Goal: Communication & Community: Connect with others

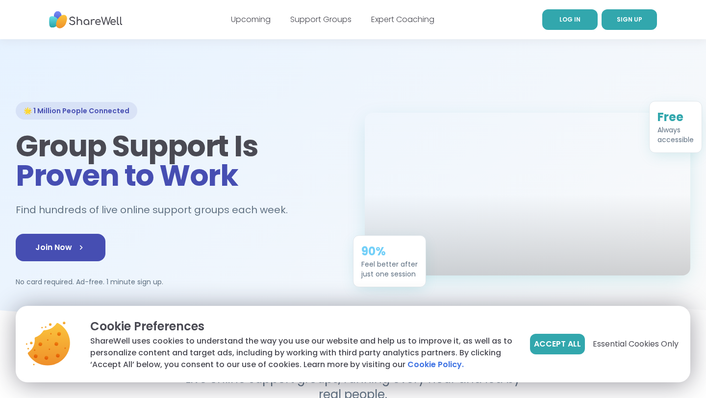
click at [549, 25] on link "LOG IN" at bounding box center [570, 19] width 55 height 21
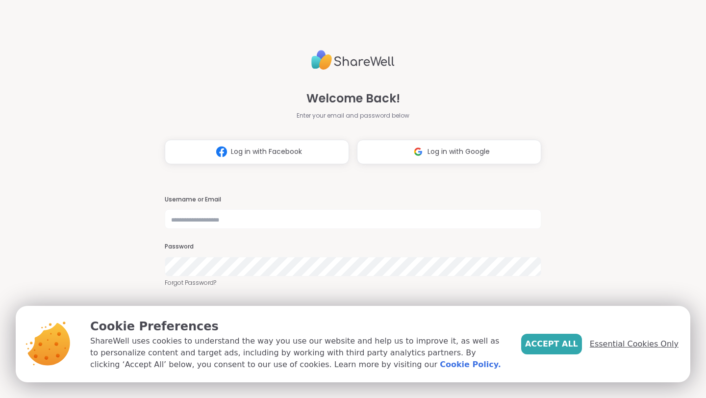
click at [604, 339] on span "Essential Cookies Only" at bounding box center [634, 344] width 89 height 12
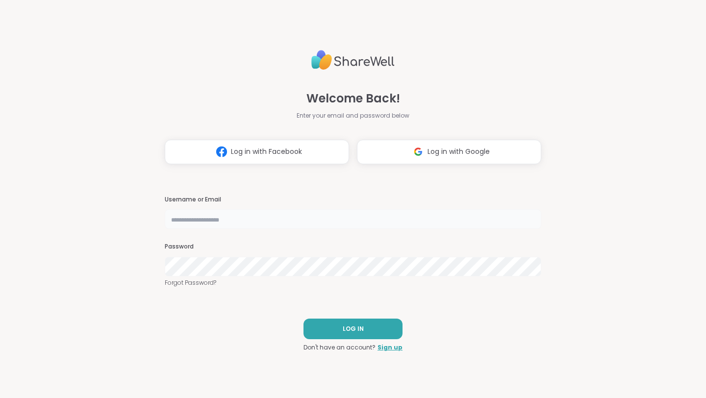
click at [376, 221] on input "text" at bounding box center [353, 219] width 377 height 20
click at [395, 153] on button "Log in with Google" at bounding box center [449, 152] width 184 height 25
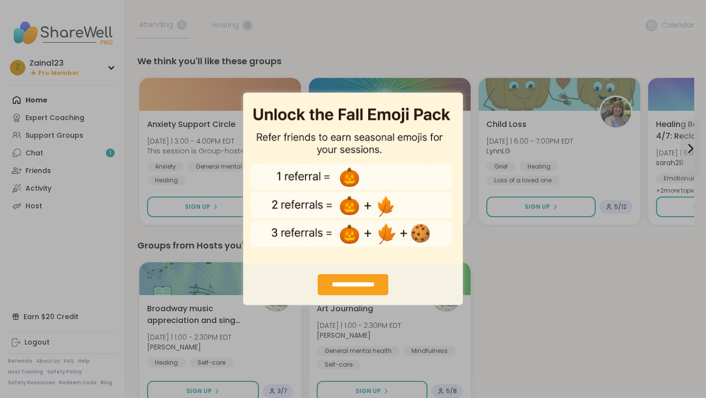
click at [360, 286] on div "**********" at bounding box center [353, 285] width 70 height 21
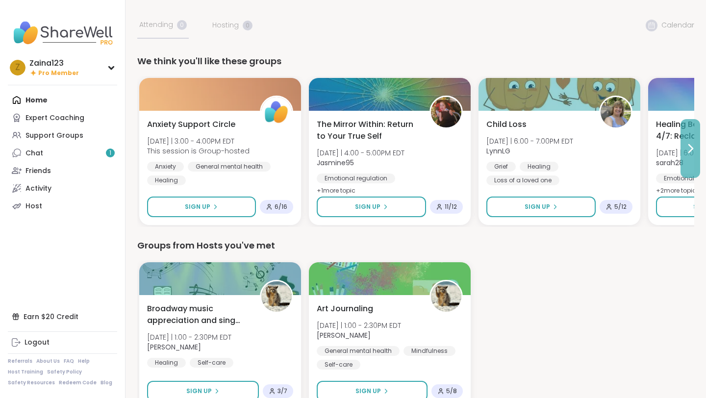
click at [685, 149] on icon at bounding box center [691, 149] width 12 height 12
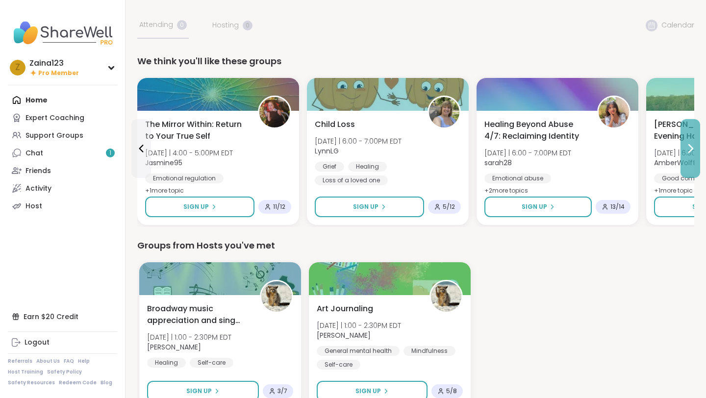
click at [685, 149] on icon at bounding box center [691, 149] width 12 height 12
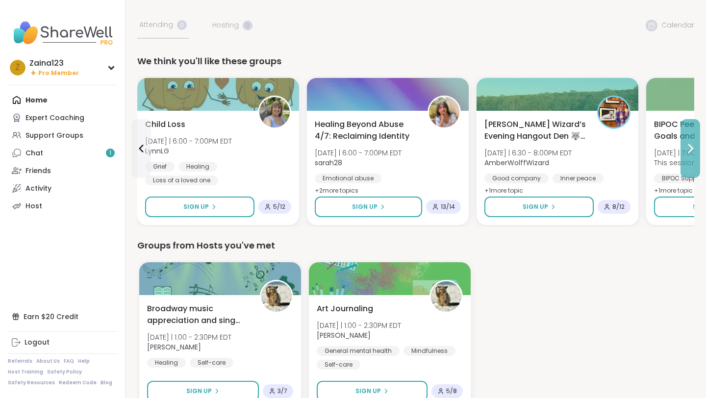
click at [685, 149] on icon at bounding box center [691, 149] width 12 height 12
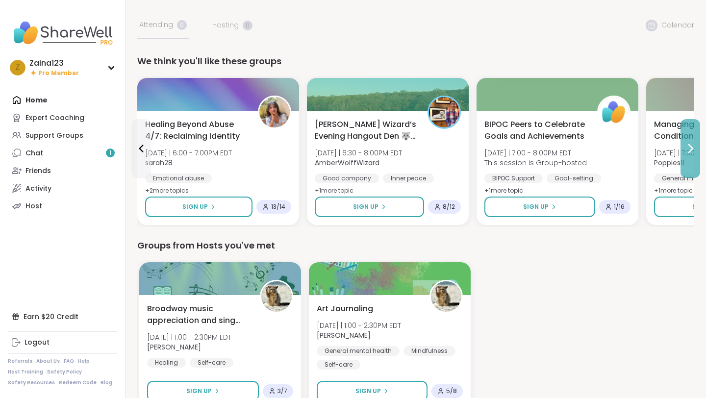
click at [685, 149] on icon at bounding box center [691, 149] width 12 height 12
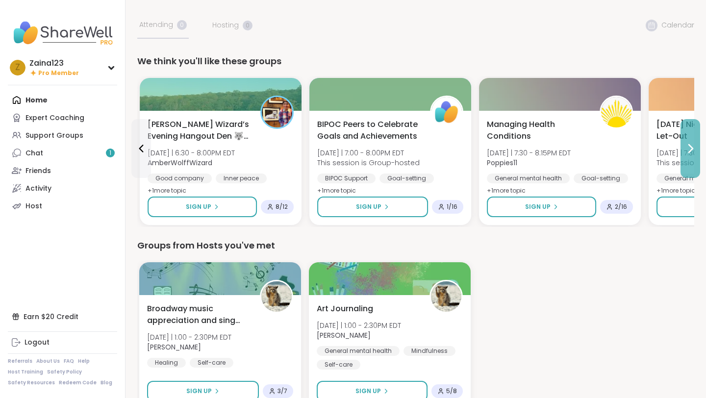
click at [685, 149] on icon at bounding box center [691, 149] width 12 height 12
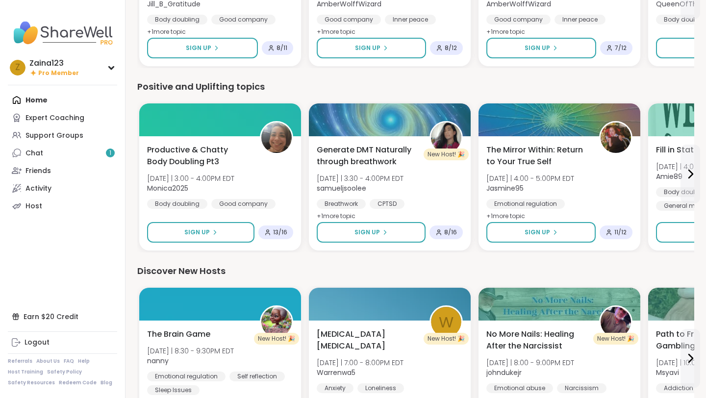
scroll to position [715, 0]
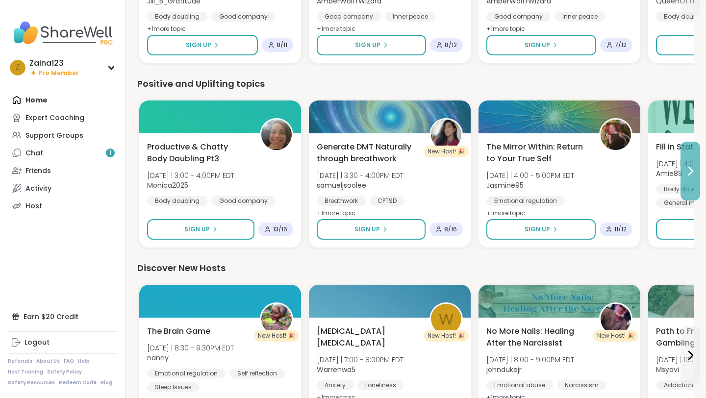
click at [691, 181] on button at bounding box center [691, 171] width 20 height 59
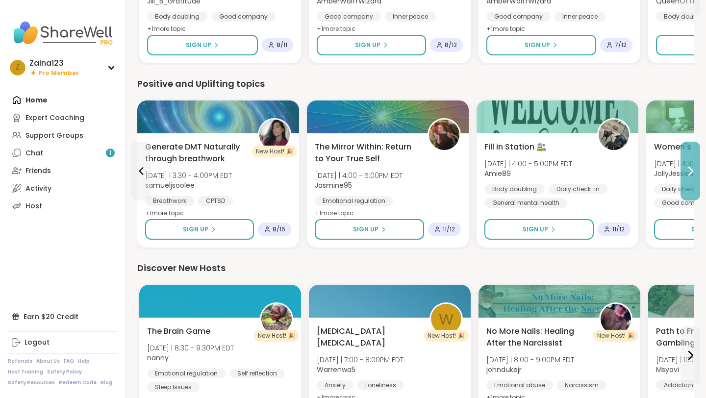
click at [691, 181] on button at bounding box center [691, 171] width 20 height 59
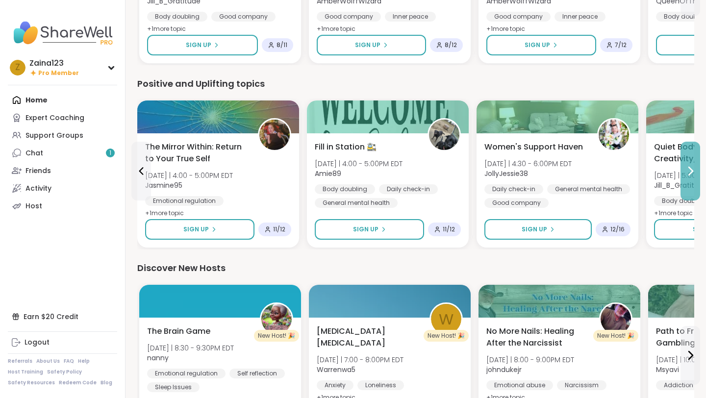
click at [691, 181] on button at bounding box center [691, 171] width 20 height 59
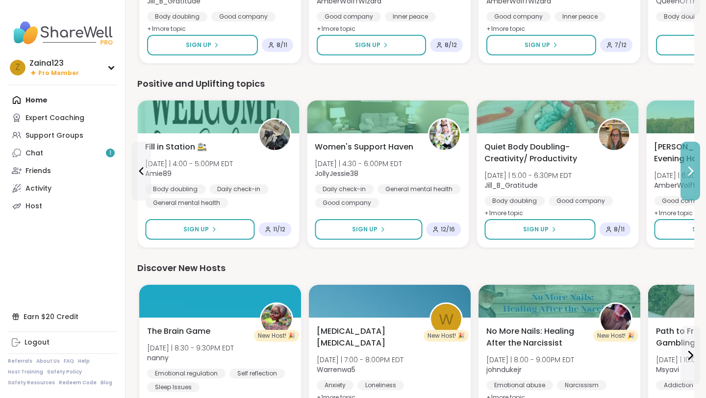
click at [691, 181] on button at bounding box center [691, 171] width 20 height 59
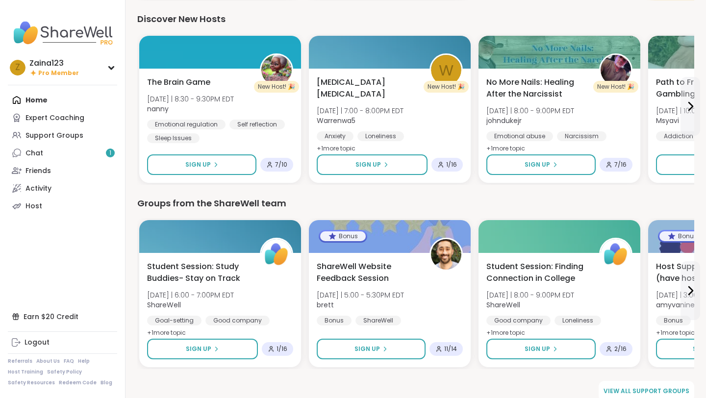
scroll to position [978, 0]
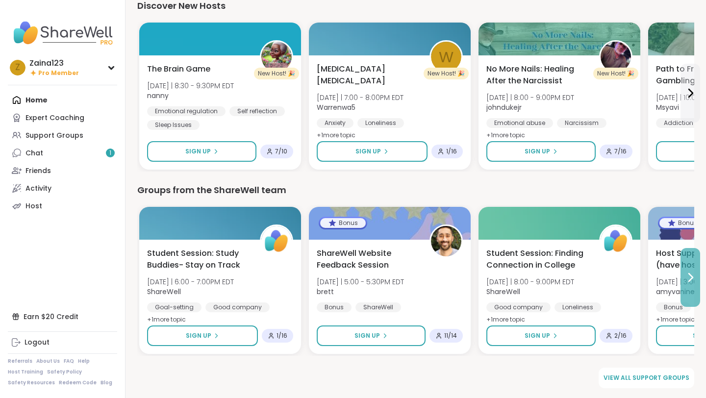
click at [689, 268] on button at bounding box center [691, 277] width 20 height 59
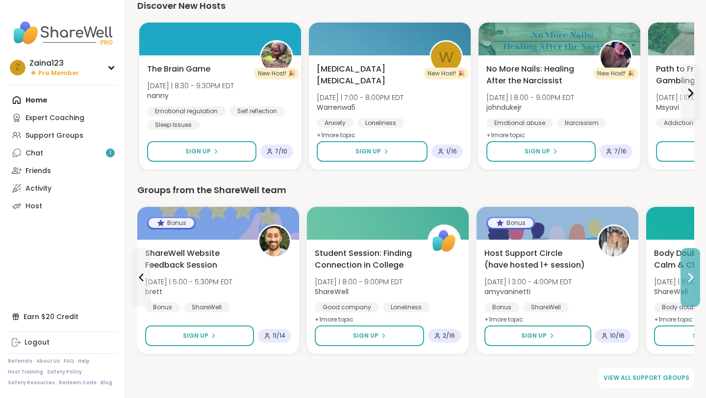
click at [689, 268] on button at bounding box center [691, 277] width 20 height 59
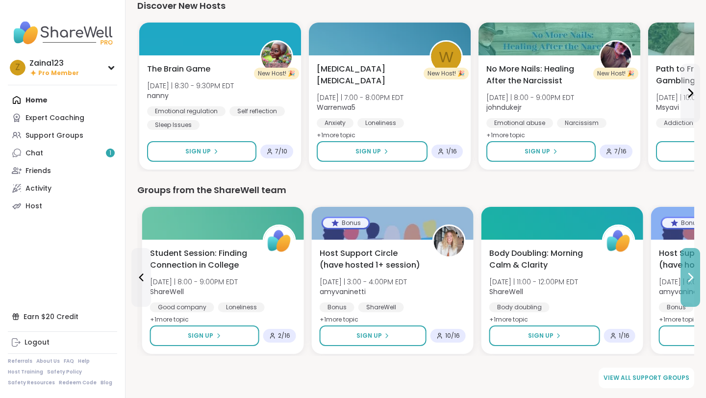
click at [689, 268] on button at bounding box center [691, 277] width 20 height 59
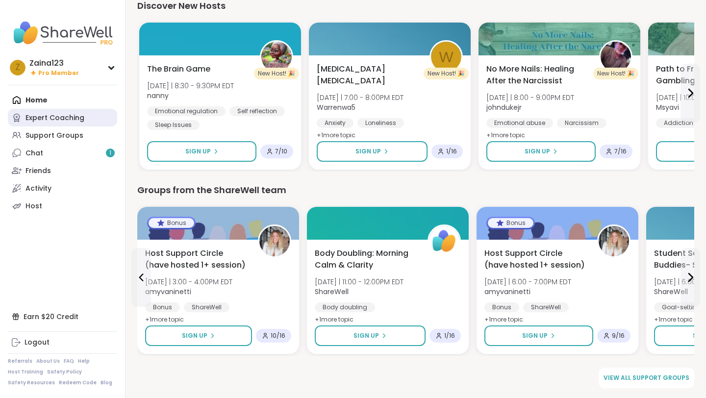
click at [54, 116] on div "Expert Coaching" at bounding box center [55, 118] width 59 height 10
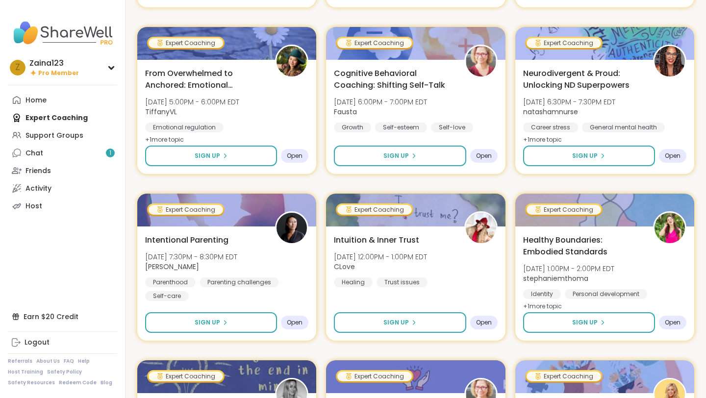
scroll to position [286, 0]
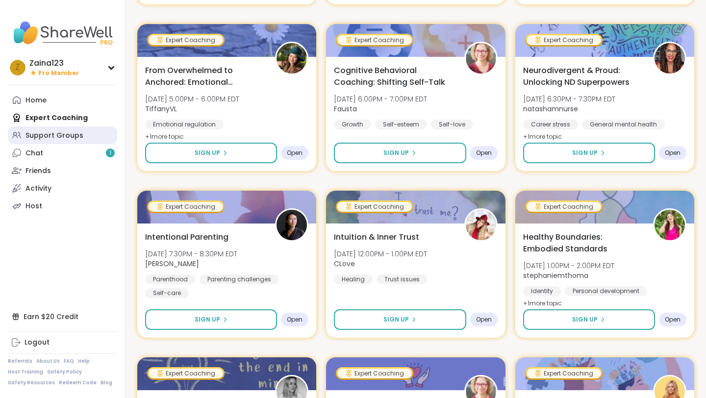
click at [82, 140] on link "Support Groups" at bounding box center [62, 136] width 109 height 18
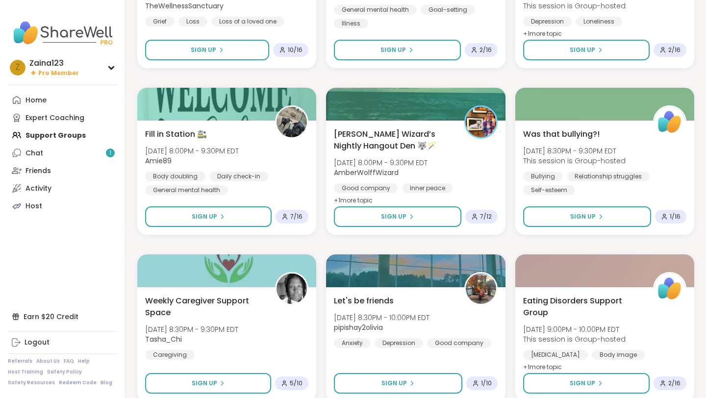
scroll to position [1750, 0]
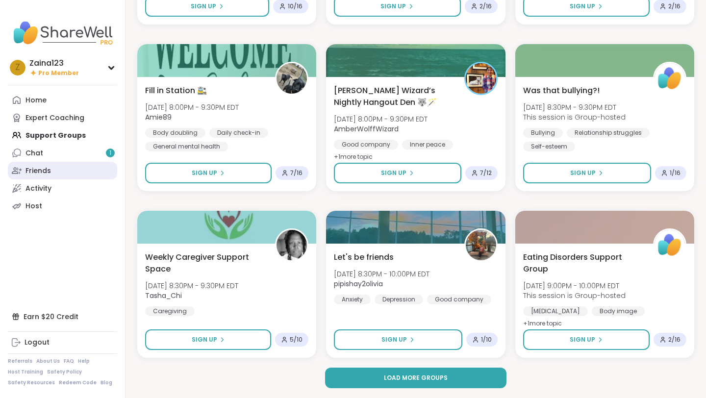
click at [49, 174] on div "Friends" at bounding box center [39, 171] width 26 height 10
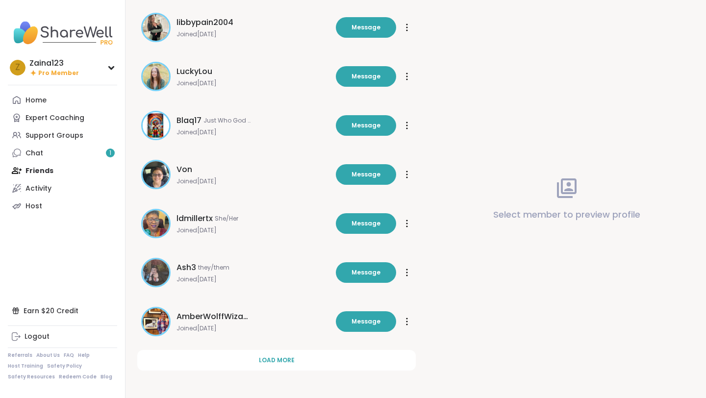
scroll to position [231, 0]
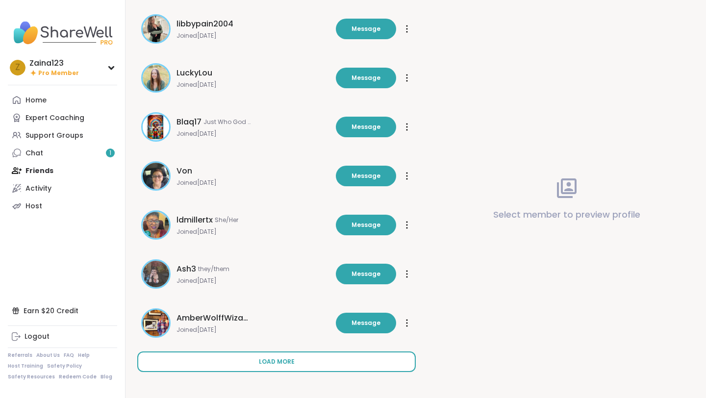
click at [170, 363] on button "Load more" at bounding box center [276, 362] width 279 height 21
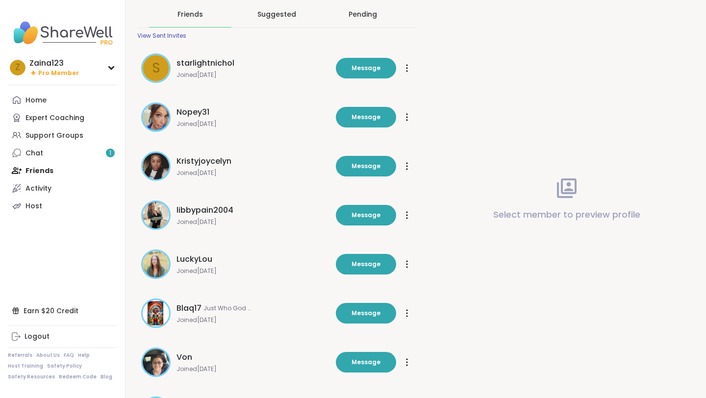
scroll to position [0, 0]
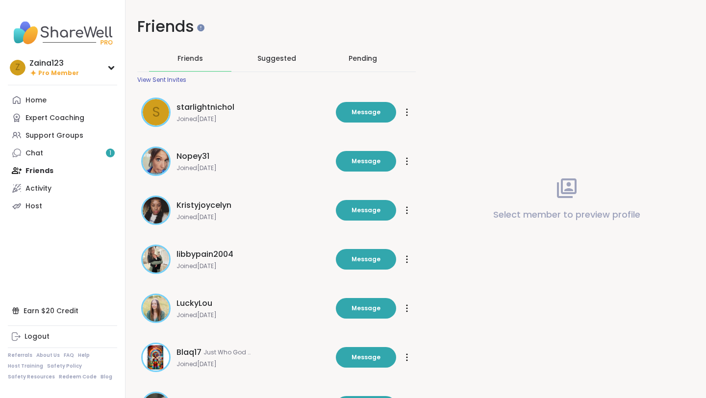
click at [280, 59] on span "Suggested" at bounding box center [277, 58] width 39 height 10
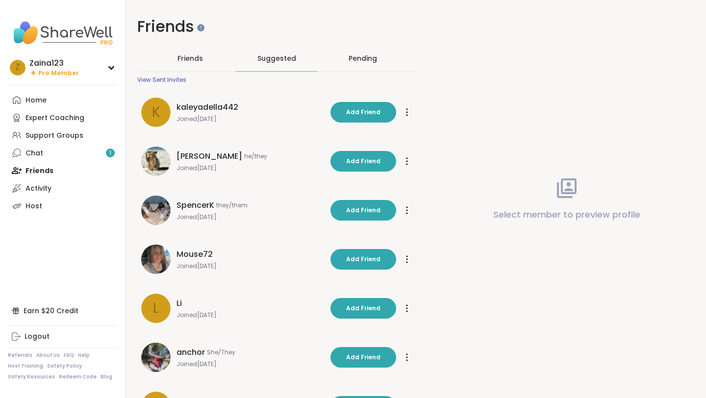
click at [349, 63] on div "Pending" at bounding box center [363, 58] width 28 height 10
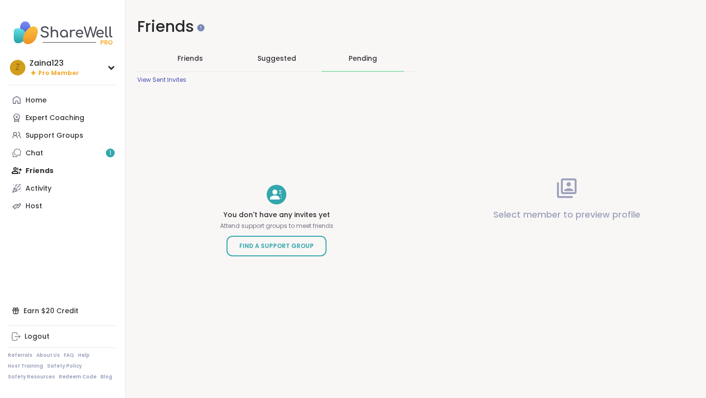
click at [203, 55] on span "Friends" at bounding box center [191, 58] width 26 height 10
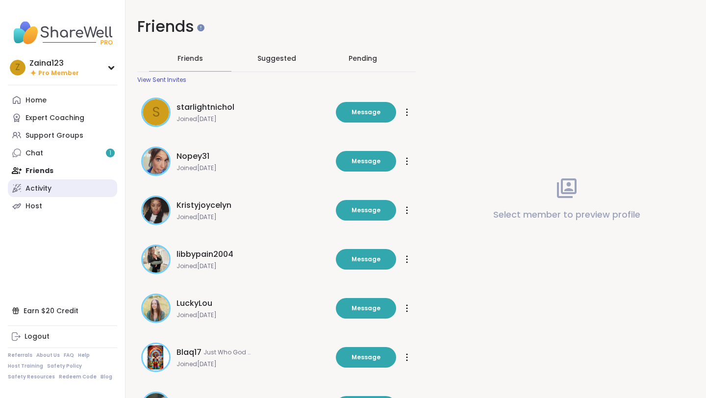
click at [37, 190] on div "Activity" at bounding box center [39, 189] width 26 height 10
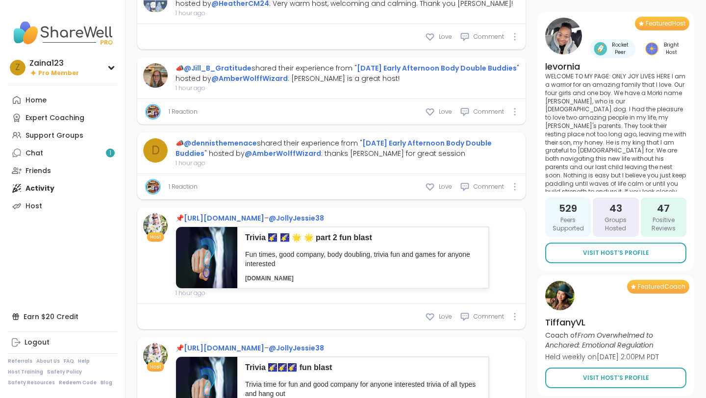
scroll to position [1058, 0]
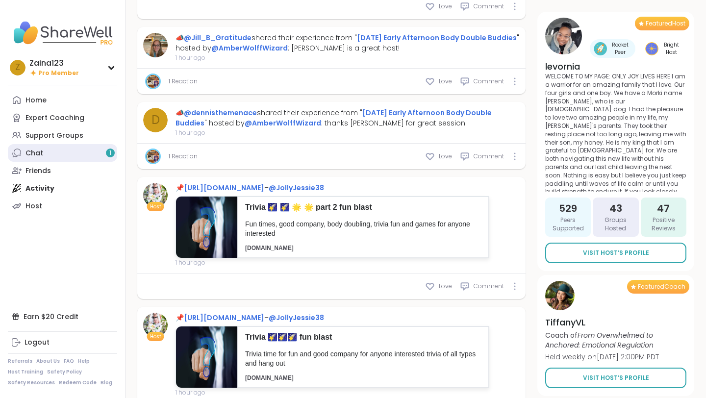
click at [75, 155] on link "Chat 1" at bounding box center [62, 153] width 109 height 18
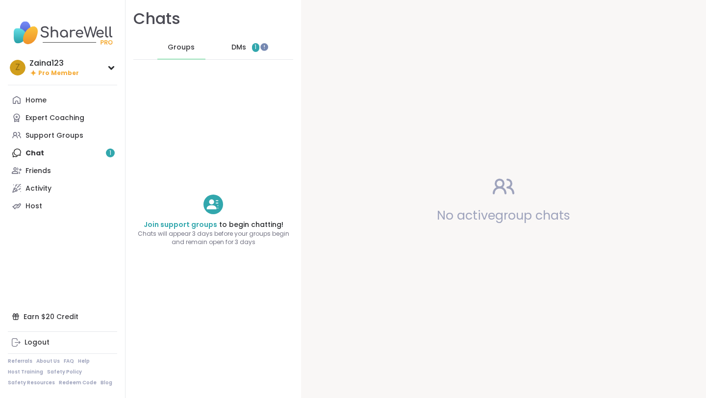
click at [233, 44] on span "DMs" at bounding box center [239, 48] width 15 height 10
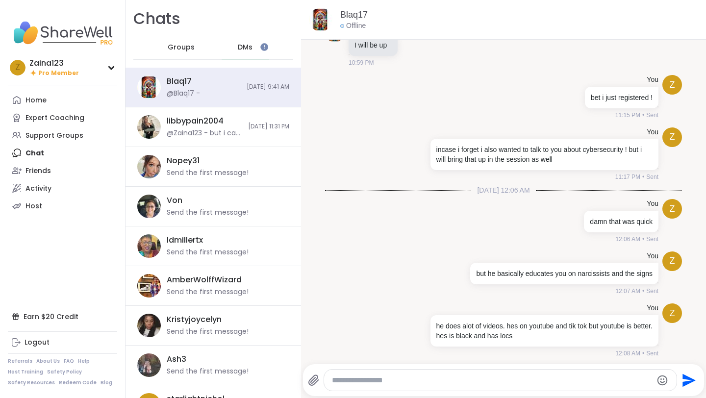
scroll to position [2534, 0]
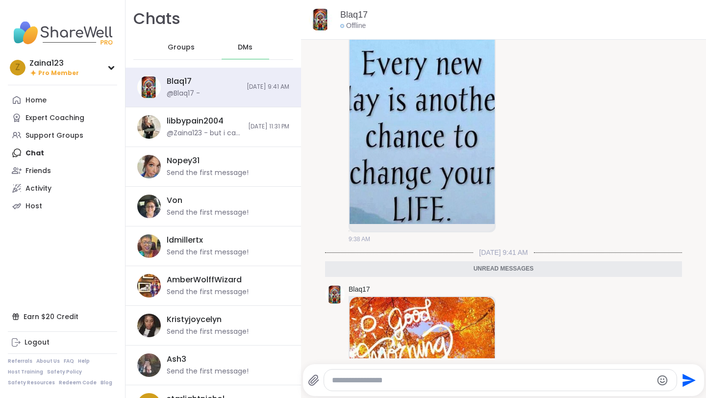
scroll to position [2337, 0]
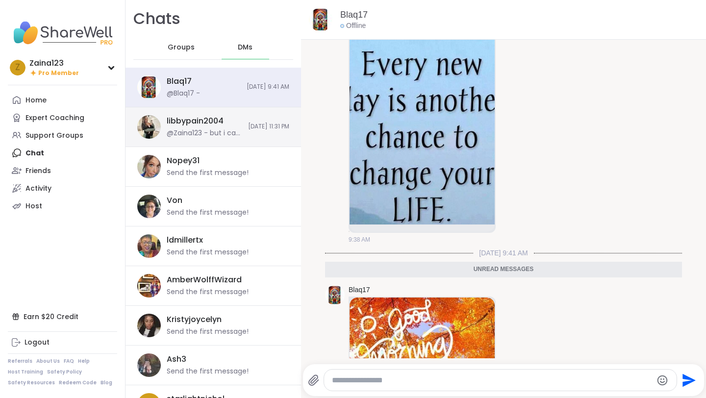
click at [211, 122] on div "libbypain2004" at bounding box center [195, 121] width 57 height 11
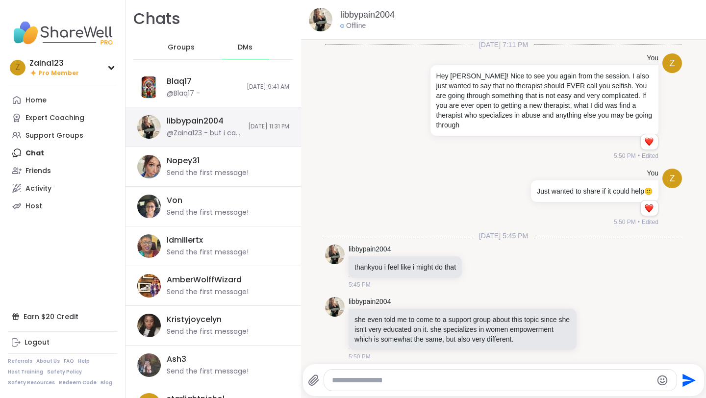
scroll to position [417, 0]
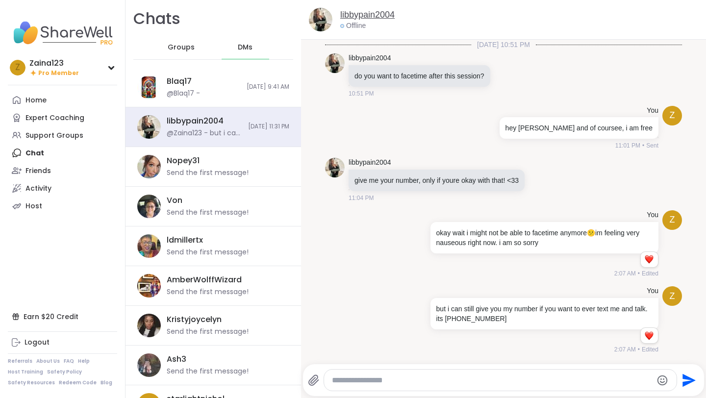
click at [368, 11] on link "libbypain2004" at bounding box center [367, 15] width 54 height 12
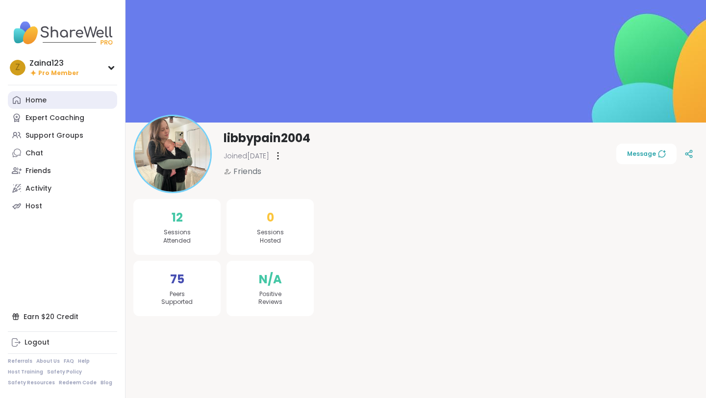
click at [73, 102] on link "Home" at bounding box center [62, 100] width 109 height 18
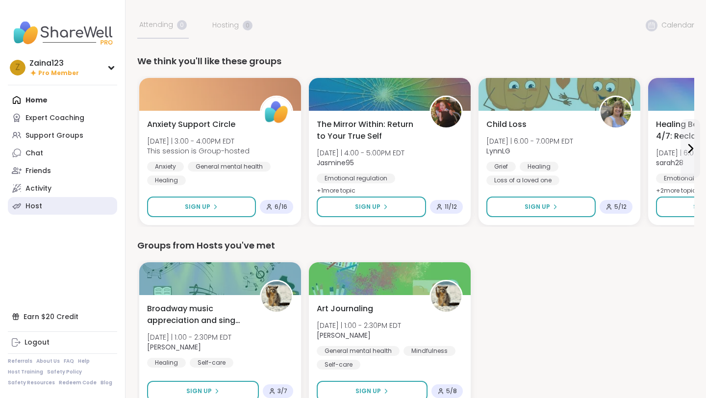
click at [37, 208] on div "Host" at bounding box center [34, 207] width 17 height 10
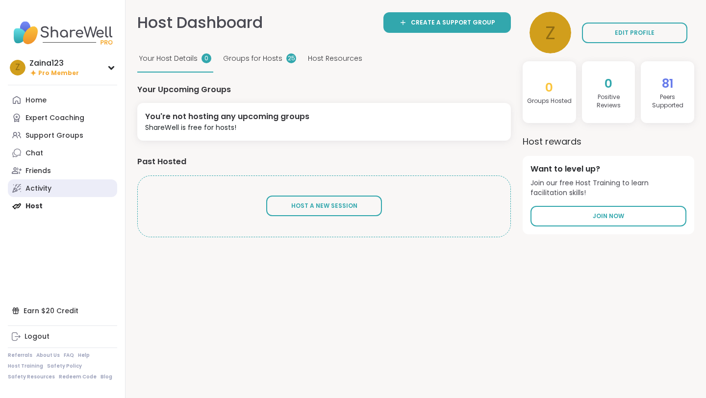
click at [42, 192] on div "Activity" at bounding box center [39, 189] width 26 height 10
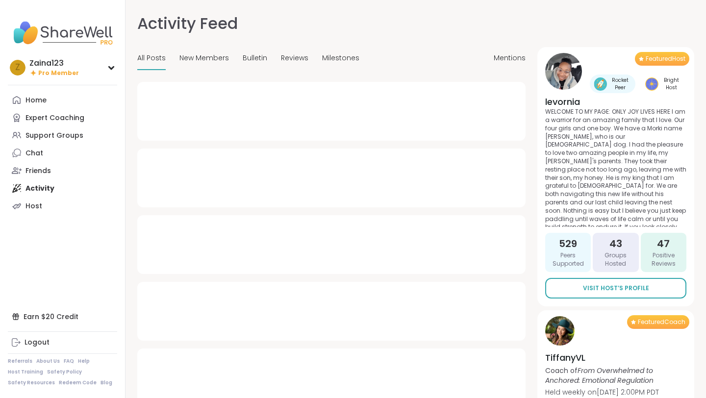
type textarea "*"
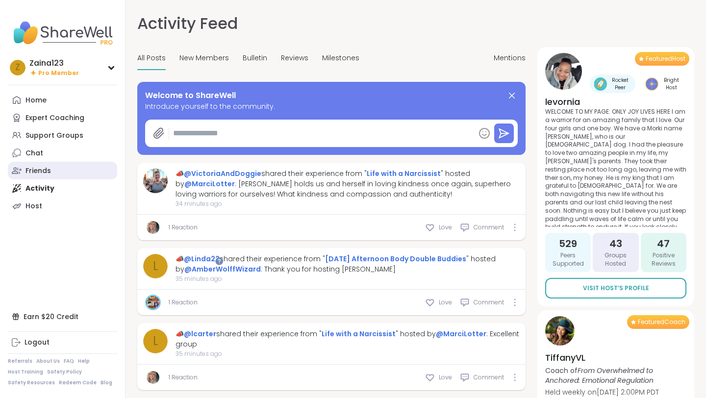
click at [47, 172] on div "Friends" at bounding box center [39, 171] width 26 height 10
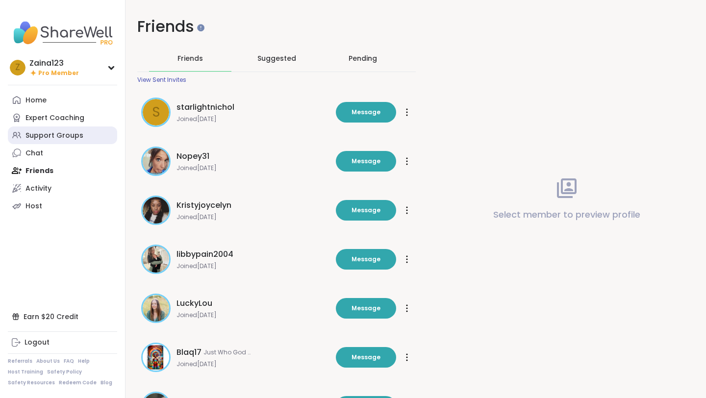
click at [51, 133] on div "Support Groups" at bounding box center [55, 136] width 58 height 10
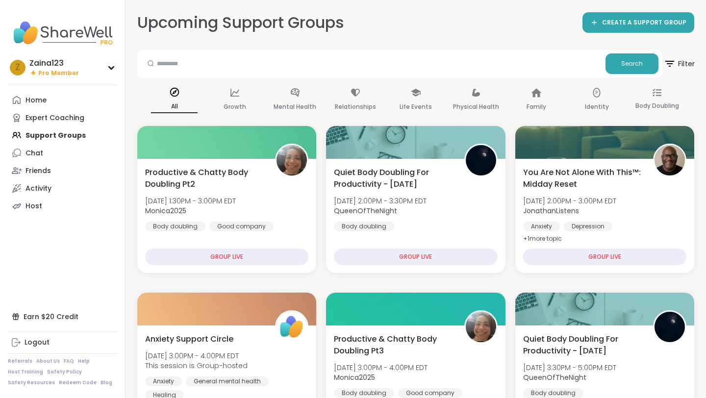
click at [672, 58] on icon at bounding box center [670, 63] width 12 height 12
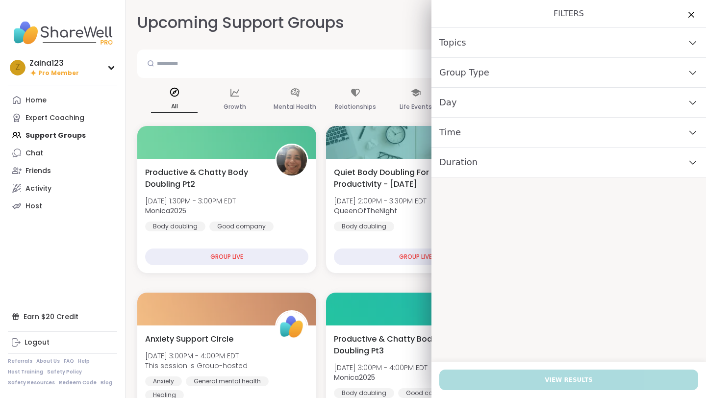
click at [665, 105] on div "Day" at bounding box center [569, 103] width 275 height 30
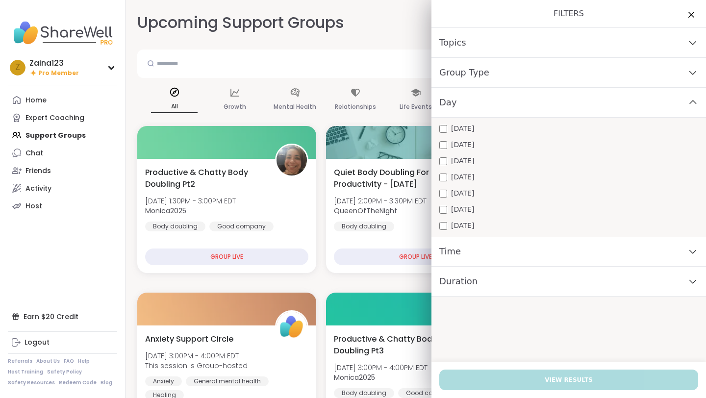
click at [665, 105] on div "Day" at bounding box center [569, 103] width 275 height 30
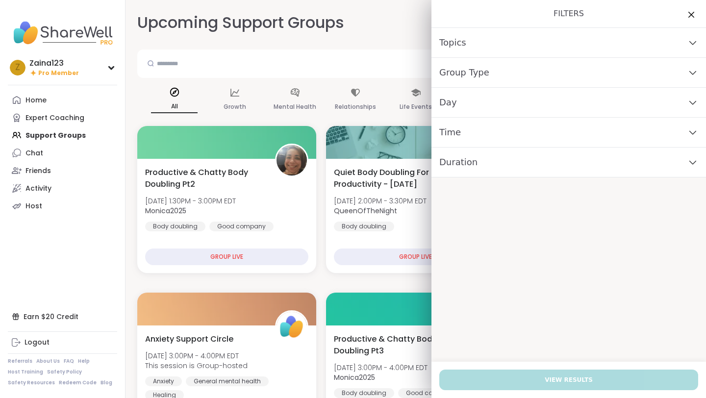
click at [661, 139] on div "Time" at bounding box center [569, 133] width 275 height 30
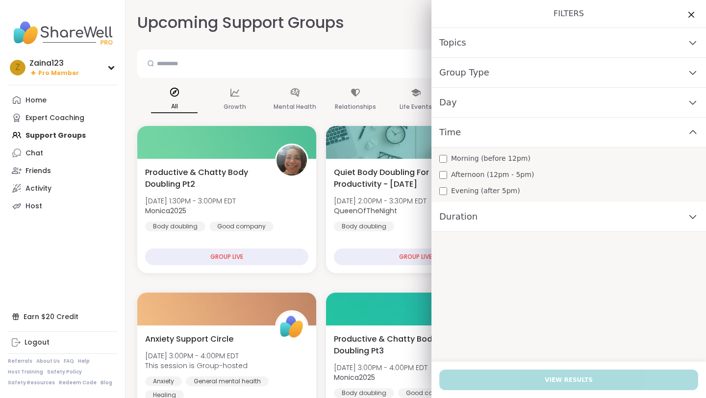
click at [661, 139] on div "Time" at bounding box center [569, 133] width 275 height 30
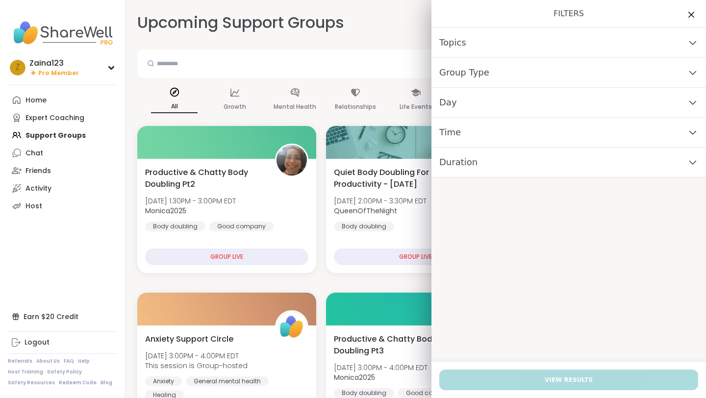
click at [660, 163] on div "Duration" at bounding box center [569, 163] width 275 height 30
click at [657, 73] on div "Group Type" at bounding box center [569, 73] width 275 height 30
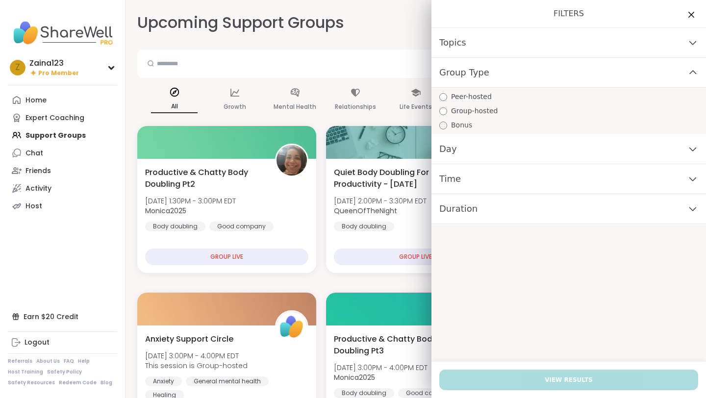
click at [654, 48] on div "Topics" at bounding box center [569, 43] width 275 height 30
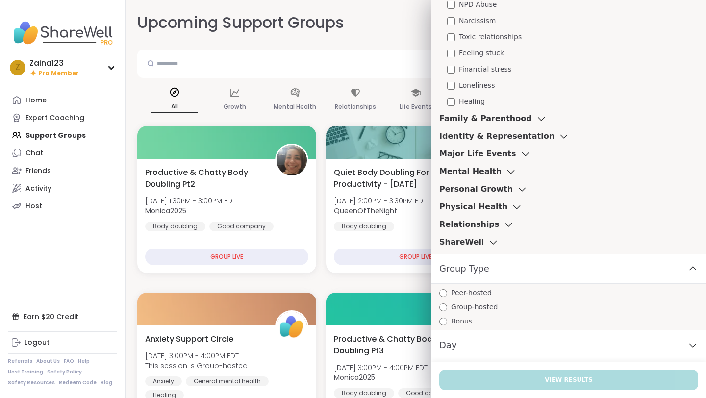
scroll to position [363, 0]
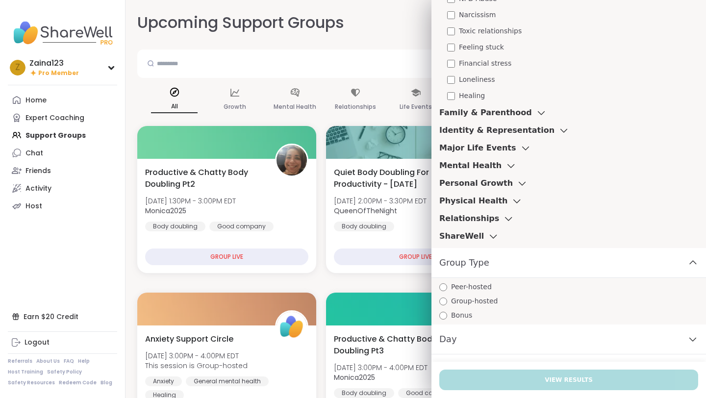
click at [488, 235] on icon at bounding box center [493, 236] width 11 height 7
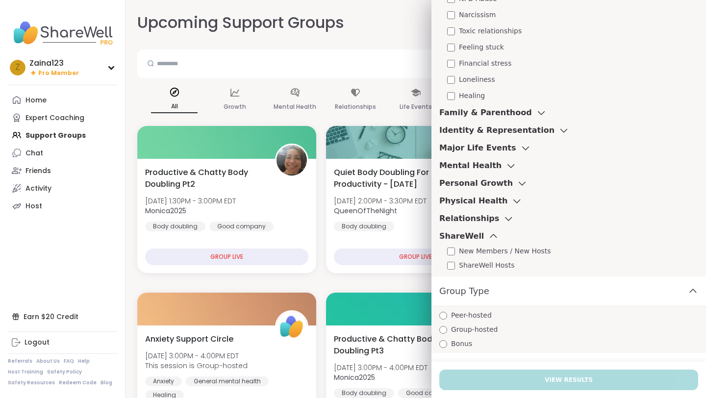
click at [488, 235] on icon at bounding box center [493, 236] width 11 height 7
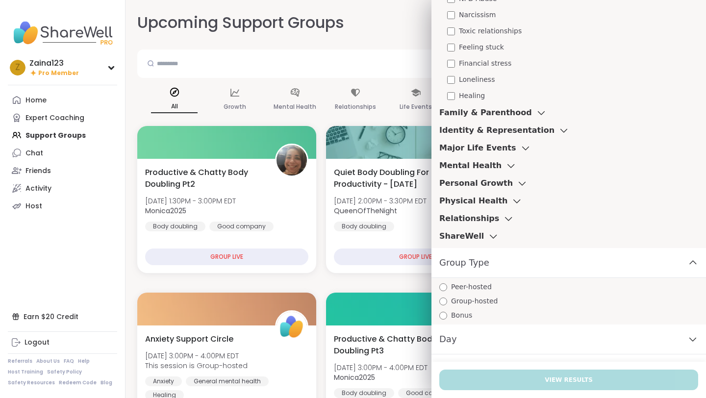
click at [495, 252] on div "Group Type" at bounding box center [569, 263] width 275 height 30
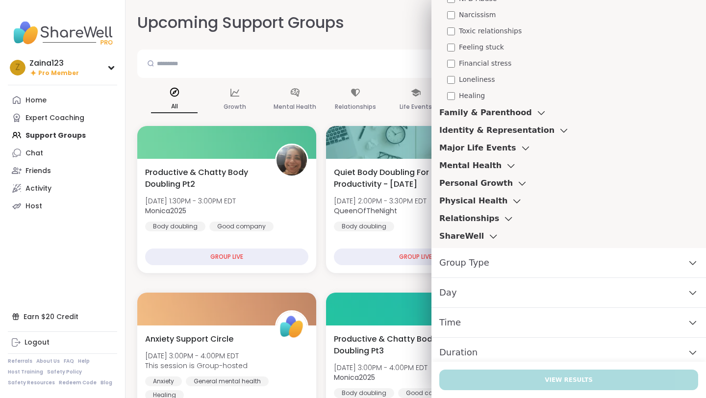
click at [495, 222] on div "Relationships" at bounding box center [477, 219] width 75 height 12
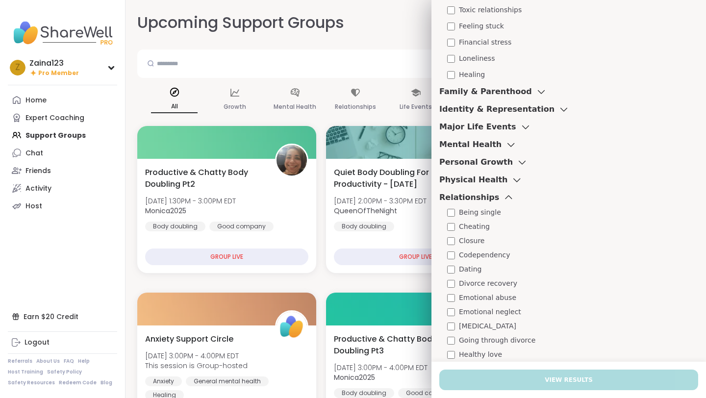
scroll to position [381, 0]
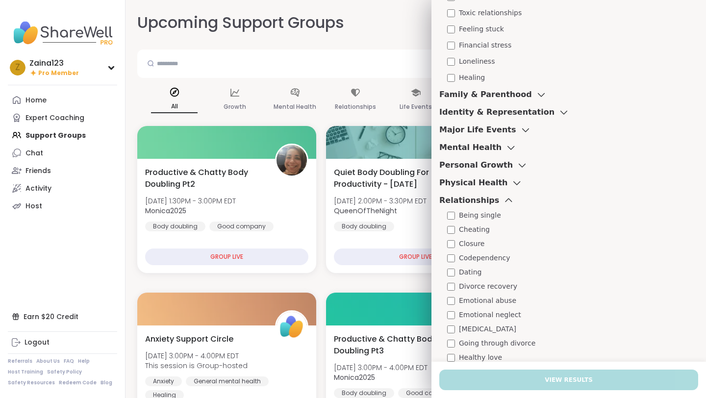
click at [503, 197] on icon at bounding box center [508, 200] width 11 height 7
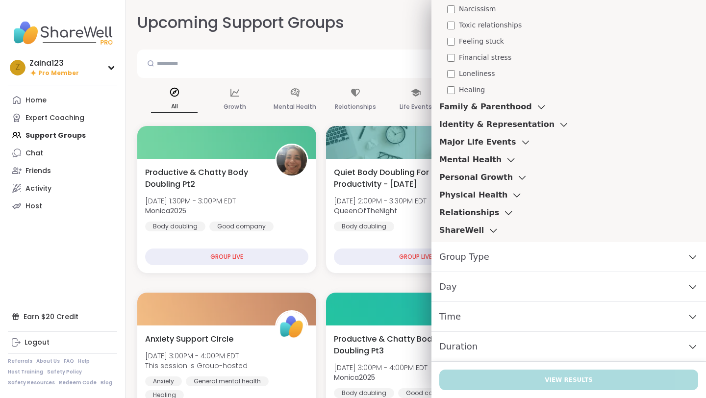
click at [496, 195] on h3 "Physical Health" at bounding box center [474, 195] width 68 height 12
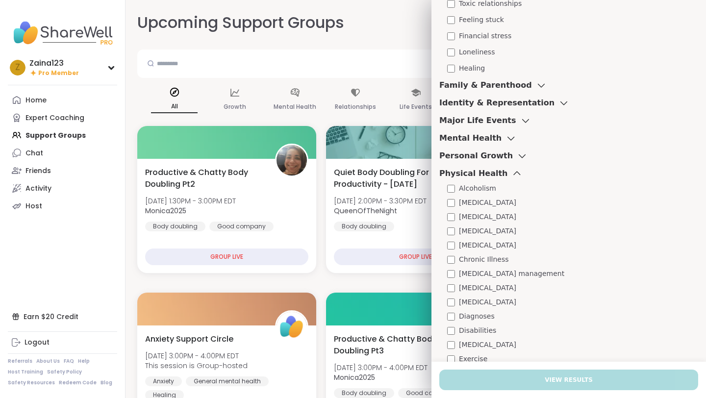
click at [512, 176] on icon at bounding box center [517, 173] width 11 height 7
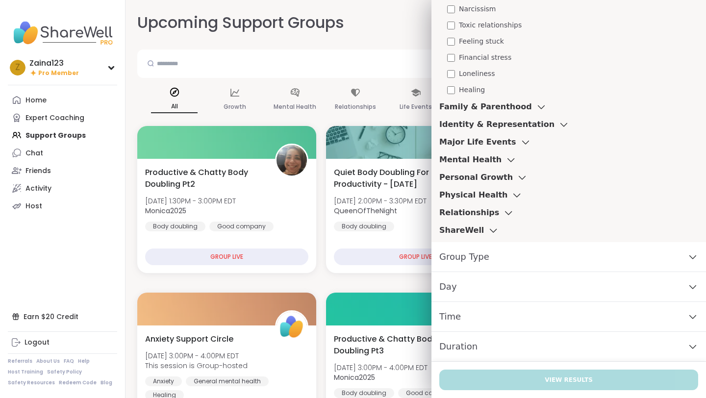
scroll to position [369, 0]
click at [517, 180] on icon at bounding box center [522, 177] width 11 height 7
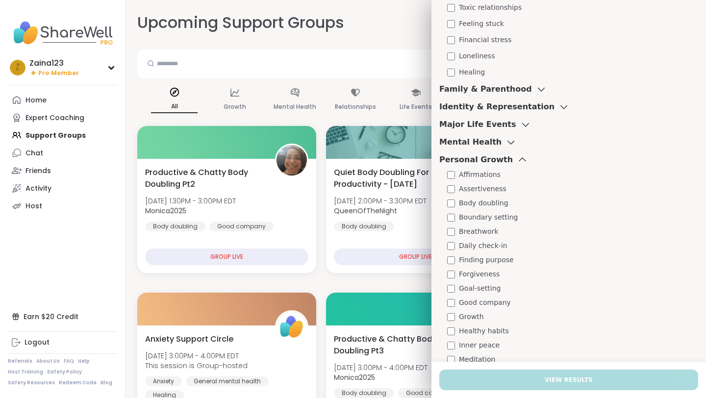
scroll to position [354, 0]
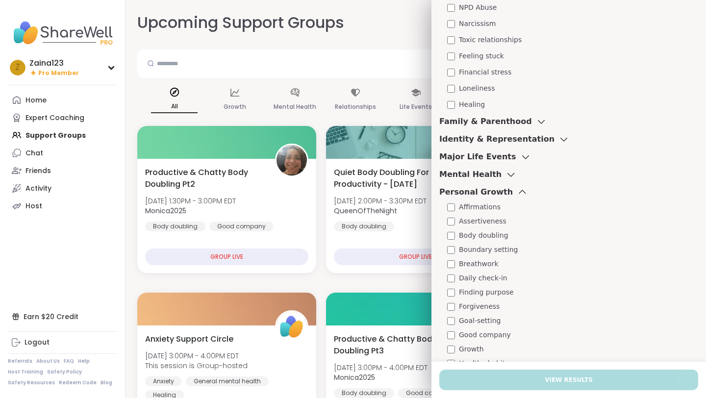
click at [503, 191] on div "Personal Growth" at bounding box center [484, 192] width 88 height 12
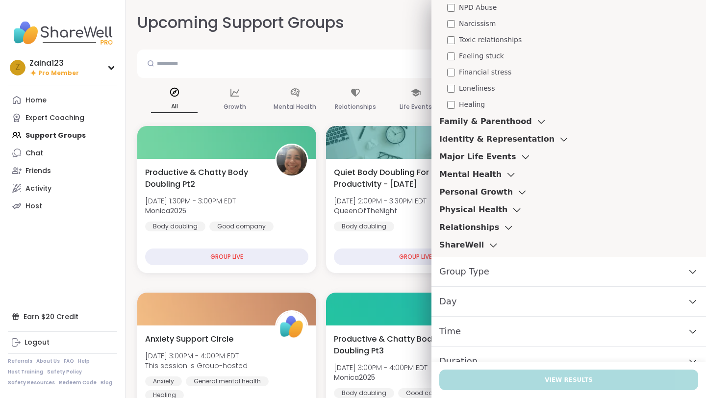
click at [506, 174] on icon at bounding box center [511, 174] width 11 height 7
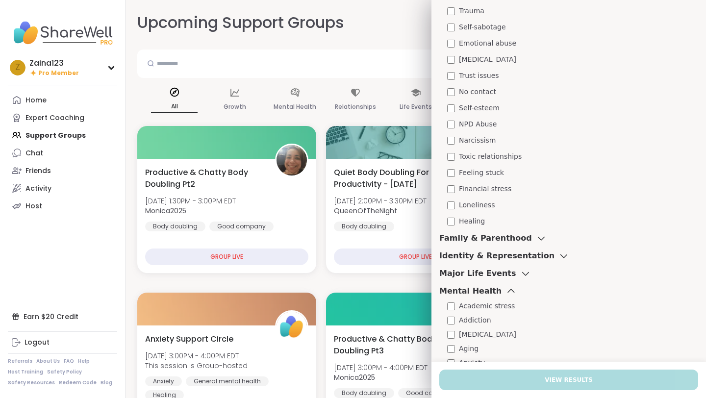
scroll to position [269, 0]
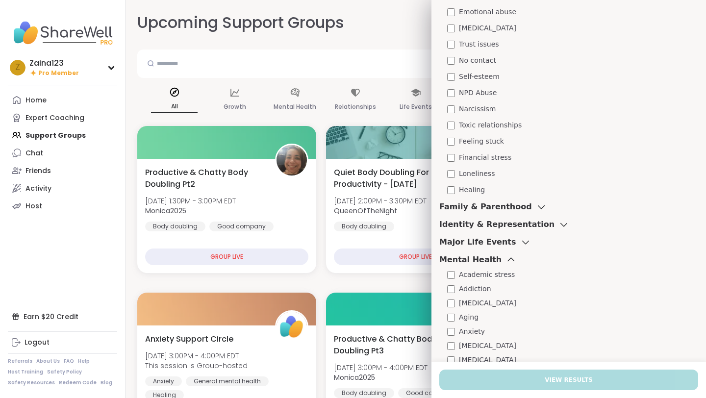
click at [506, 258] on icon at bounding box center [511, 260] width 11 height 7
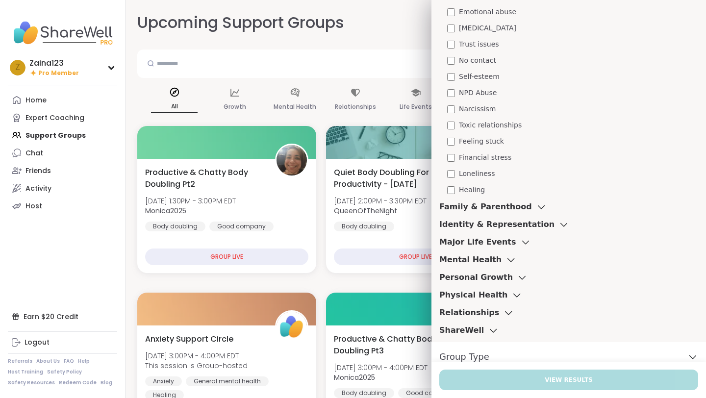
click at [504, 246] on div "Major Life Events" at bounding box center [486, 242] width 92 height 12
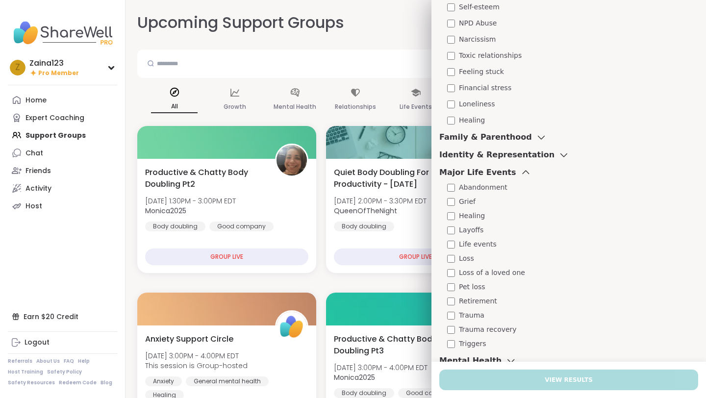
scroll to position [336, 0]
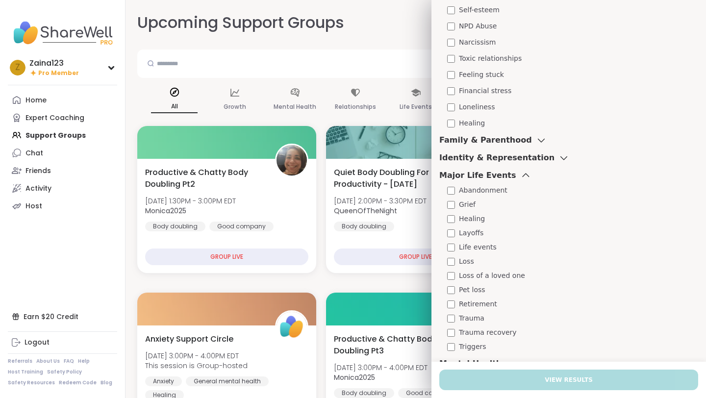
click at [520, 176] on icon at bounding box center [525, 175] width 11 height 7
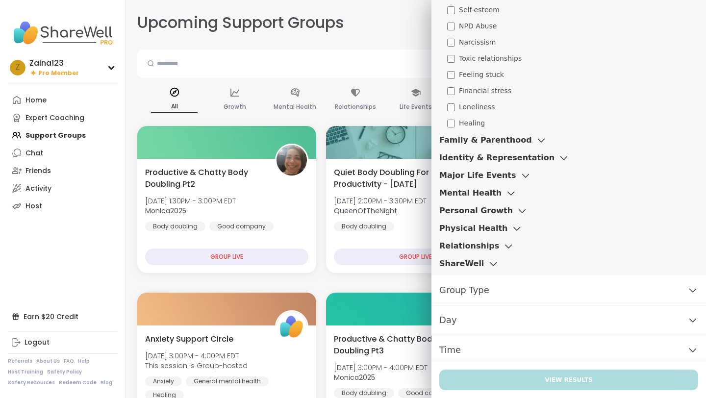
click at [512, 161] on h3 "Identity & Representation" at bounding box center [497, 158] width 115 height 12
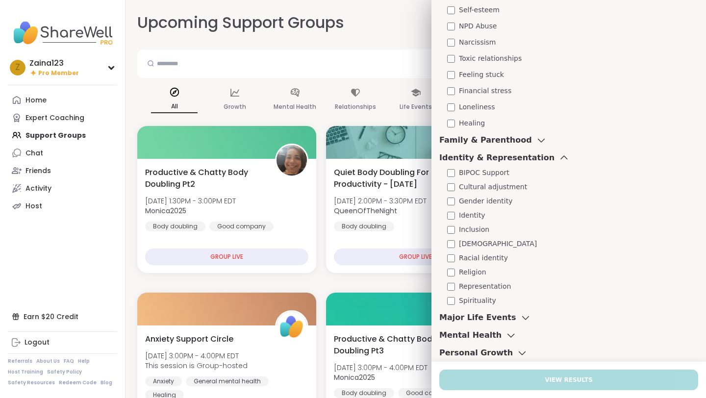
click at [512, 161] on h3 "Identity & Representation" at bounding box center [497, 158] width 115 height 12
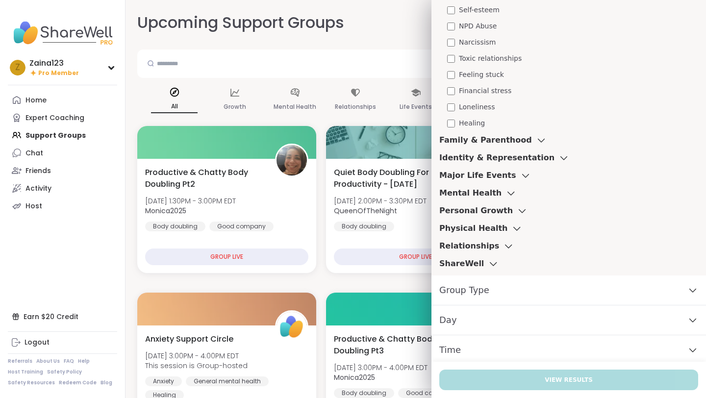
click at [508, 137] on h3 "Family & Parenthood" at bounding box center [486, 140] width 93 height 12
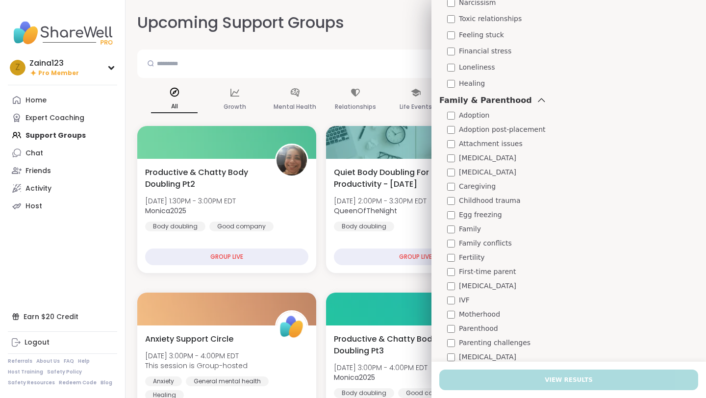
click at [507, 98] on h3 "Family & Parenthood" at bounding box center [486, 101] width 93 height 12
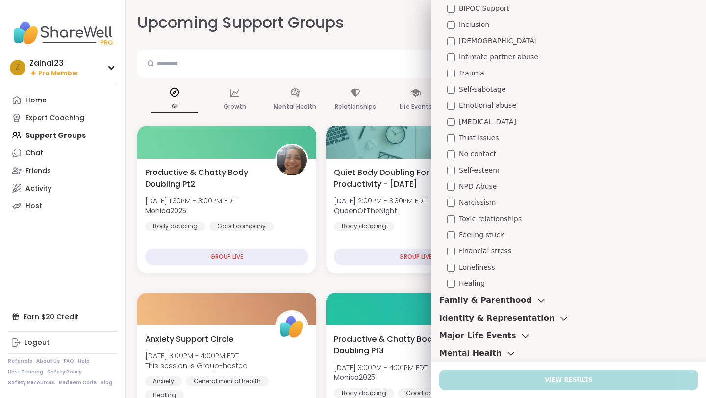
scroll to position [0, 0]
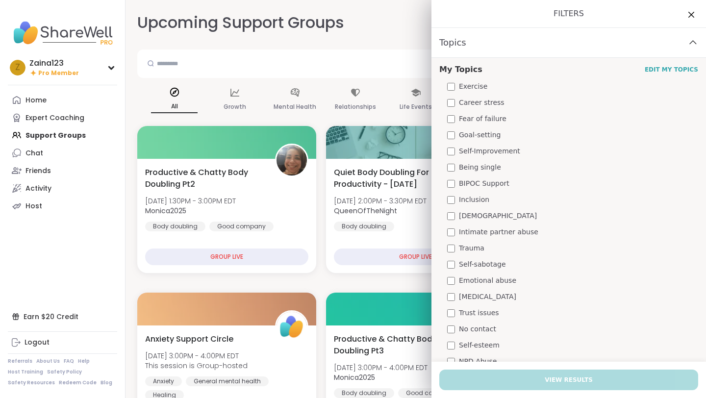
click at [504, 54] on div "Topics" at bounding box center [569, 43] width 275 height 30
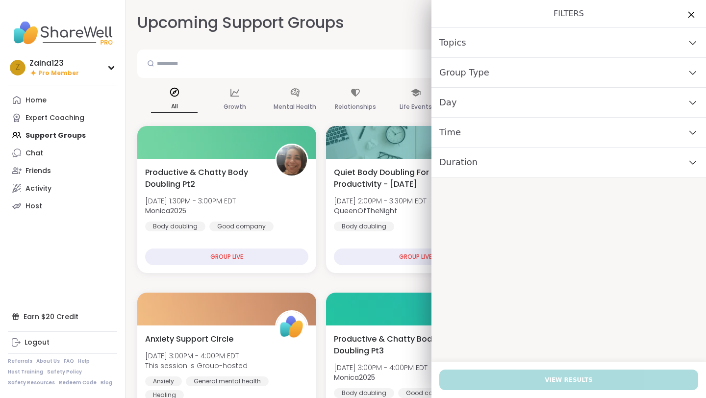
click at [693, 17] on icon at bounding box center [691, 14] width 12 height 12
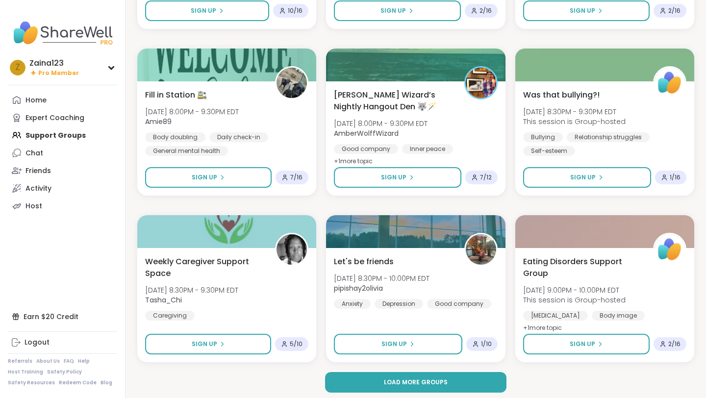
scroll to position [1750, 0]
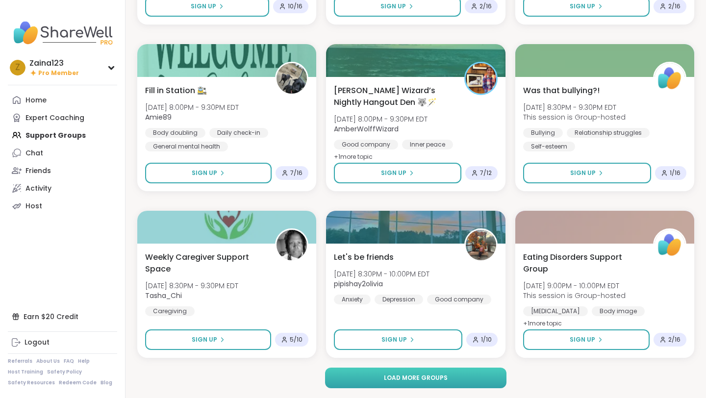
click at [435, 376] on span "Load more groups" at bounding box center [416, 378] width 64 height 9
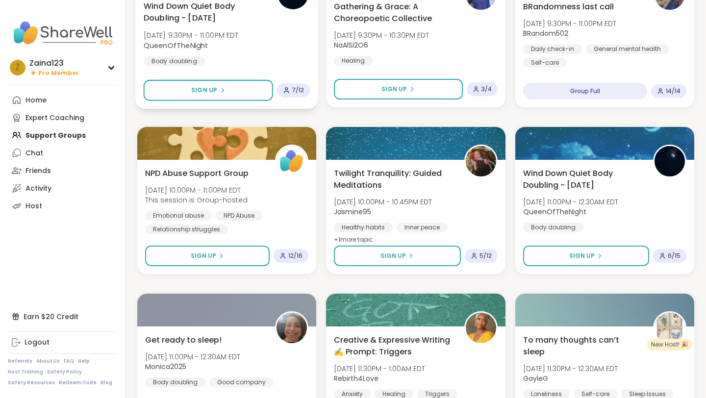
scroll to position [2170, 0]
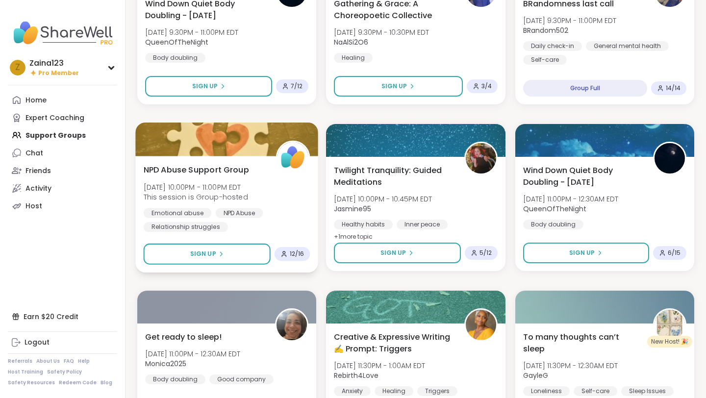
click at [287, 257] on icon at bounding box center [284, 254] width 7 height 7
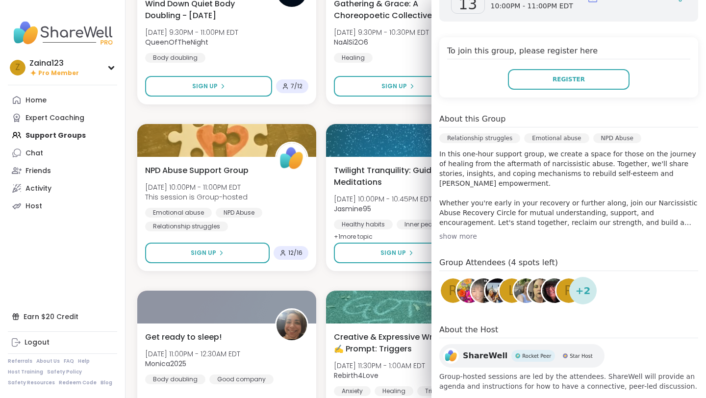
scroll to position [186, 0]
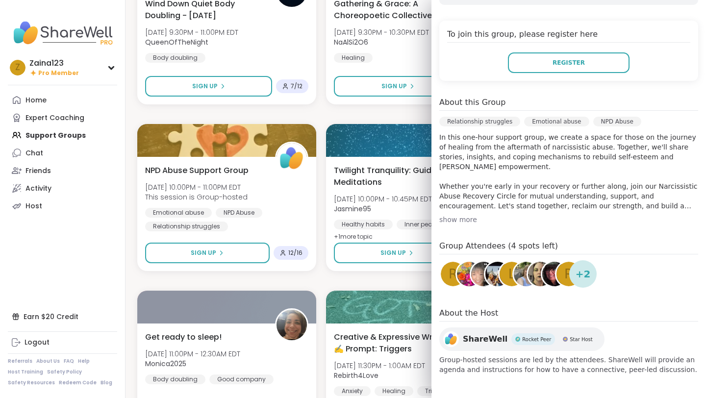
click at [579, 269] on span "+ 2" at bounding box center [583, 274] width 15 height 15
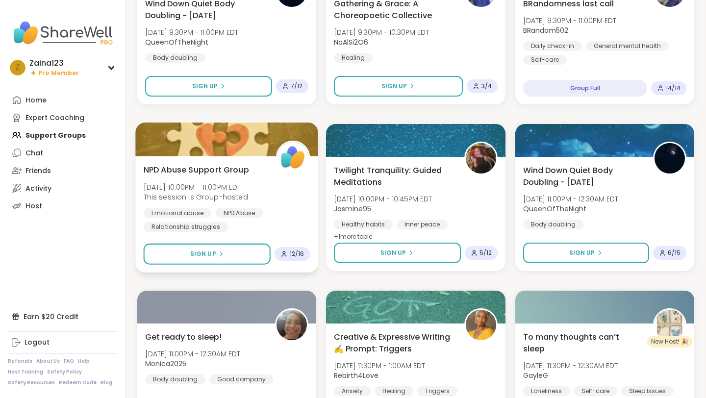
click at [237, 170] on span "NPD Abuse Support Group" at bounding box center [196, 170] width 105 height 12
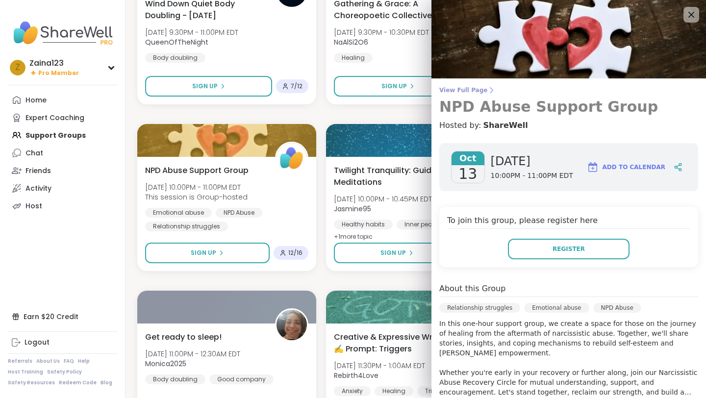
click at [460, 88] on span "View Full Page" at bounding box center [569, 90] width 259 height 8
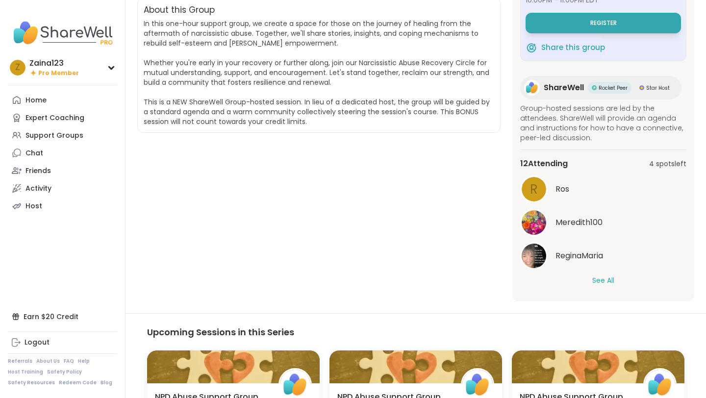
scroll to position [225, 0]
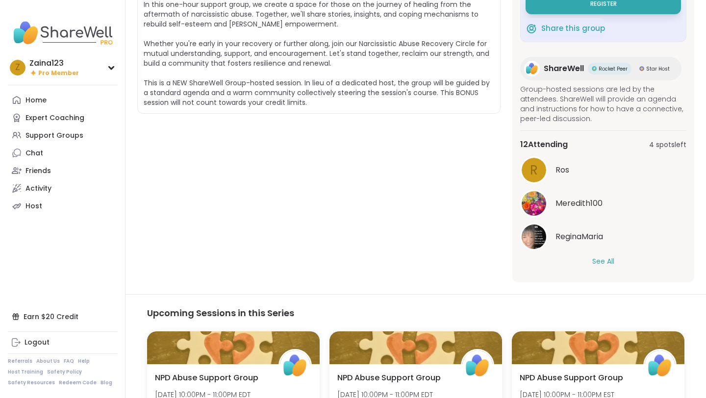
click at [588, 257] on div "See All" at bounding box center [603, 262] width 166 height 10
click at [593, 258] on button "See All" at bounding box center [604, 262] width 22 height 10
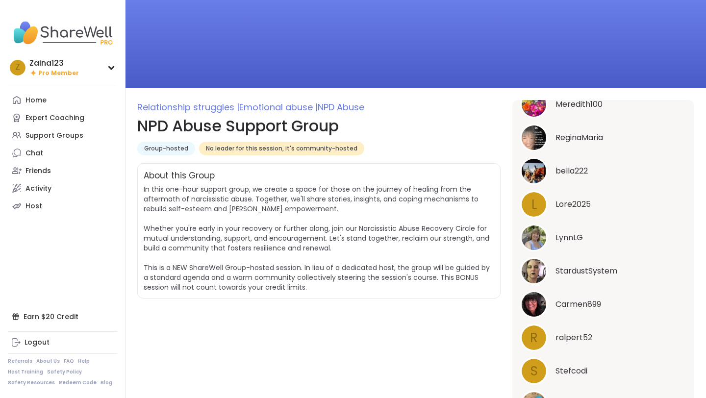
scroll to position [37, 0]
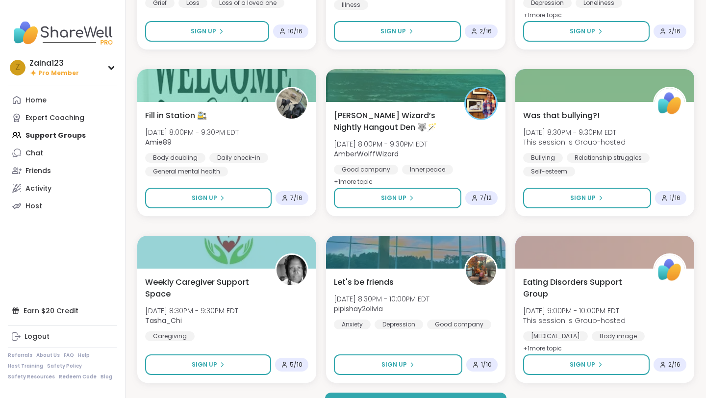
scroll to position [1750, 0]
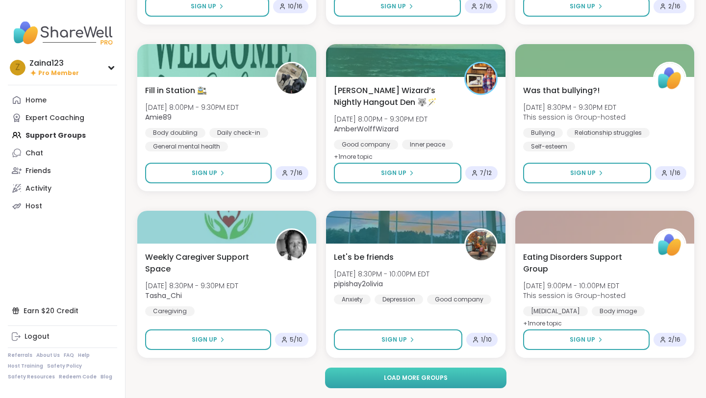
click at [376, 380] on button "Load more groups" at bounding box center [416, 378] width 182 height 21
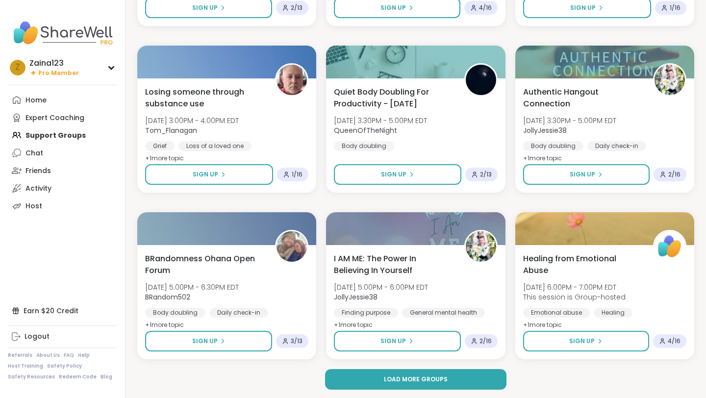
scroll to position [3751, 0]
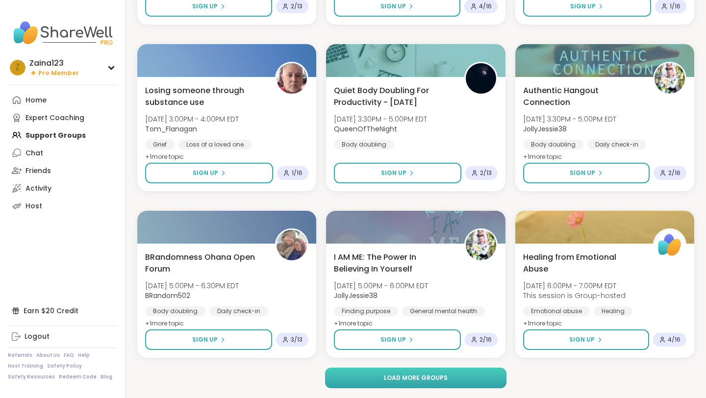
click at [329, 371] on button "Load more groups" at bounding box center [416, 378] width 182 height 21
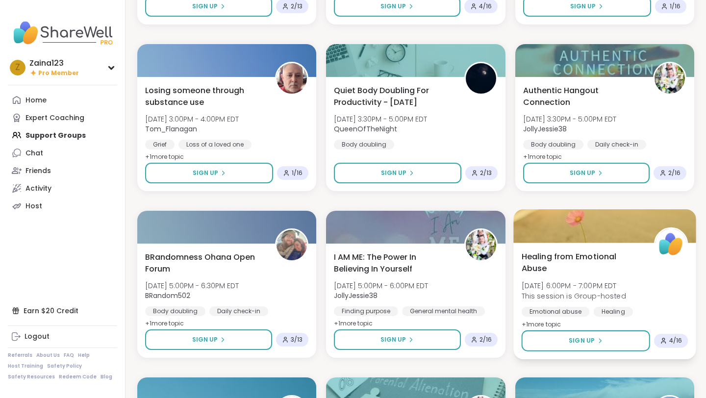
click at [547, 260] on span "Healing from Emotional Abuse" at bounding box center [582, 263] width 122 height 24
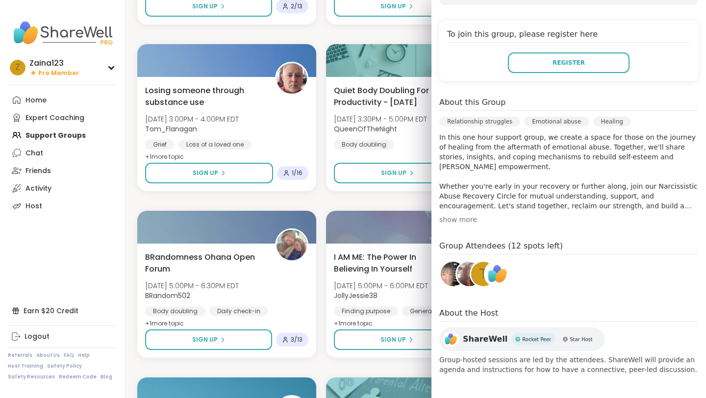
scroll to position [0, 0]
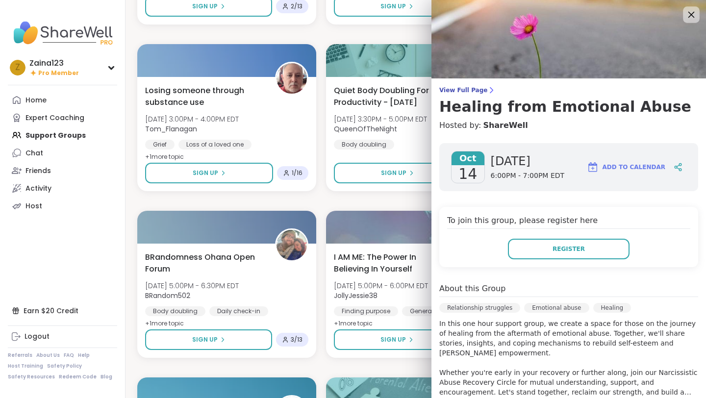
click at [690, 15] on icon at bounding box center [692, 15] width 6 height 6
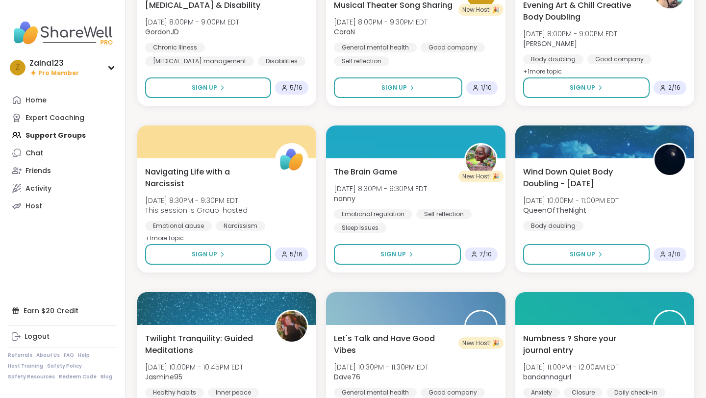
scroll to position [4679, 0]
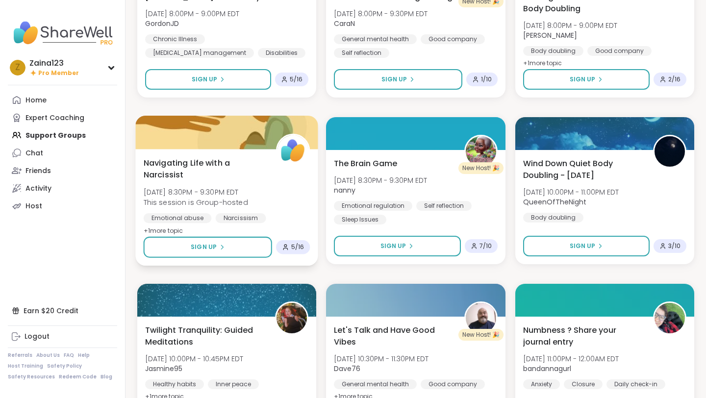
click at [214, 158] on span "Navigating Life with a Narcissist" at bounding box center [205, 169] width 122 height 24
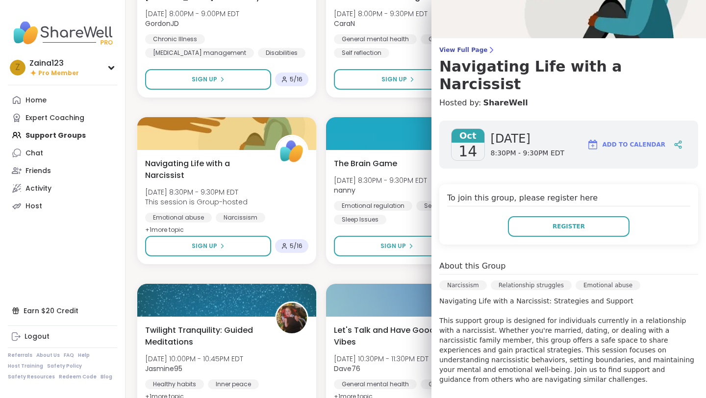
scroll to position [0, 0]
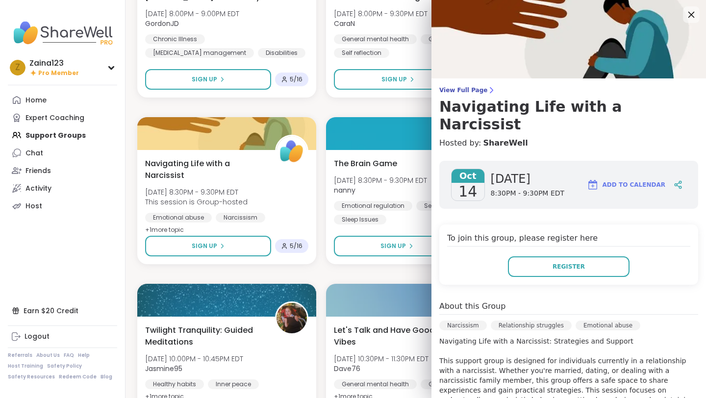
click at [691, 16] on icon at bounding box center [691, 14] width 12 height 12
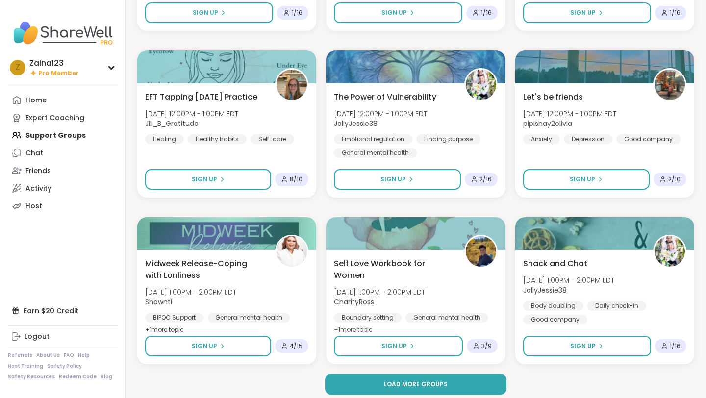
scroll to position [5752, 0]
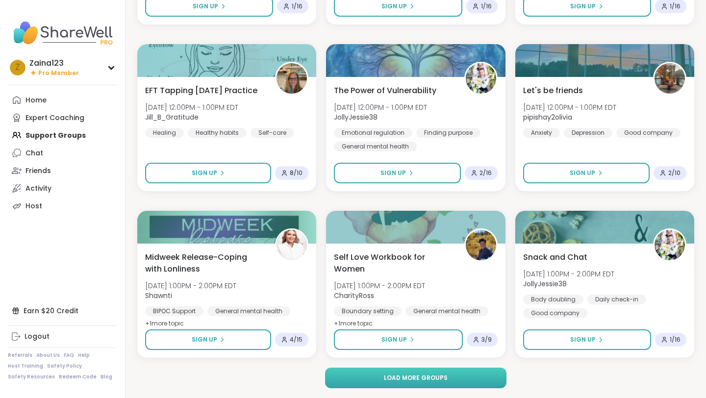
click at [487, 376] on button "Load more groups" at bounding box center [416, 378] width 182 height 21
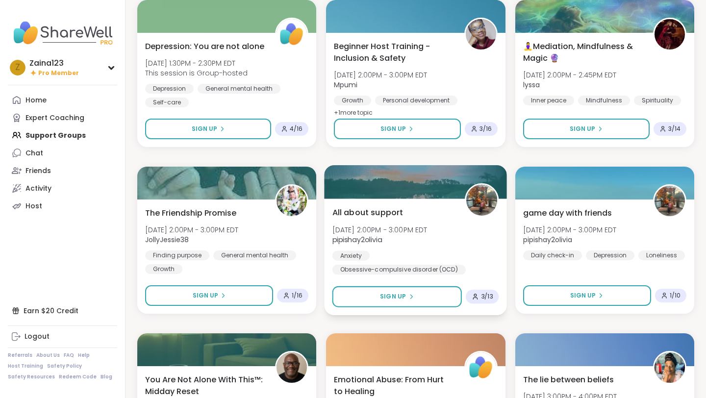
scroll to position [6131, 0]
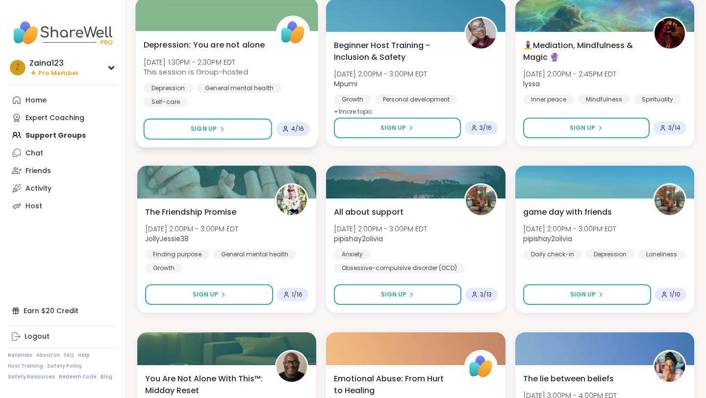
click at [237, 42] on span "Depression: You are not alone" at bounding box center [205, 45] width 122 height 12
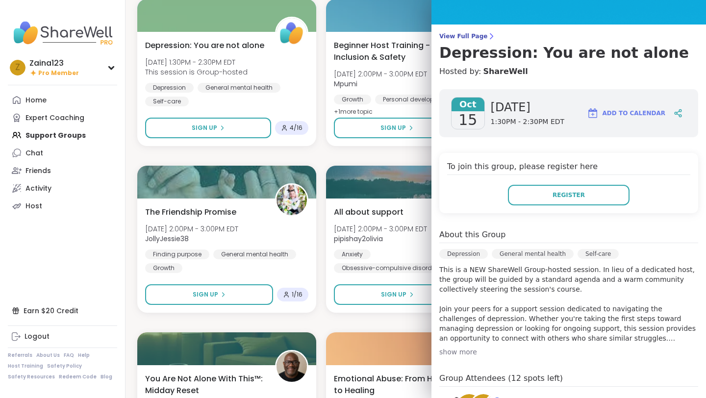
scroll to position [0, 0]
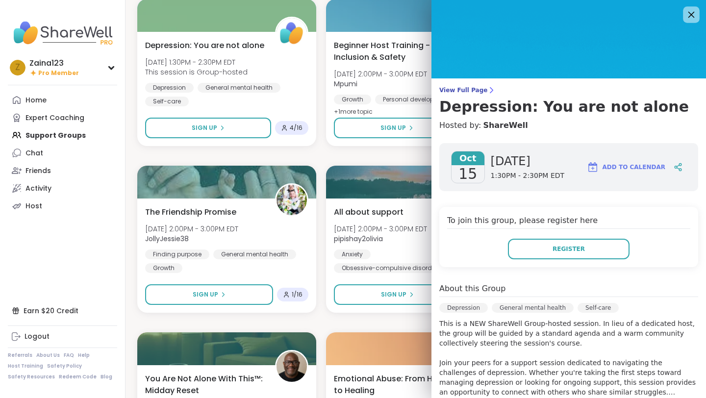
click at [688, 17] on icon at bounding box center [691, 14] width 12 height 12
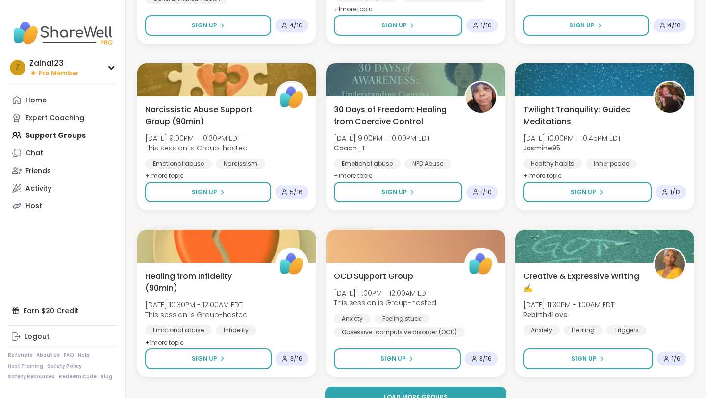
scroll to position [7735, 0]
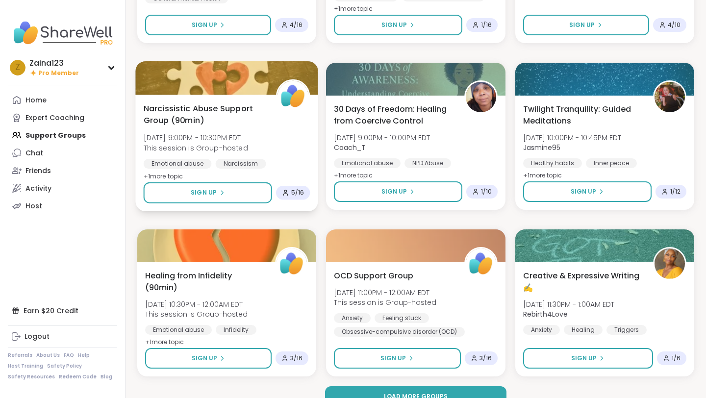
click at [250, 107] on span "Narcissistic Abuse Support Group (90min)" at bounding box center [205, 115] width 122 height 24
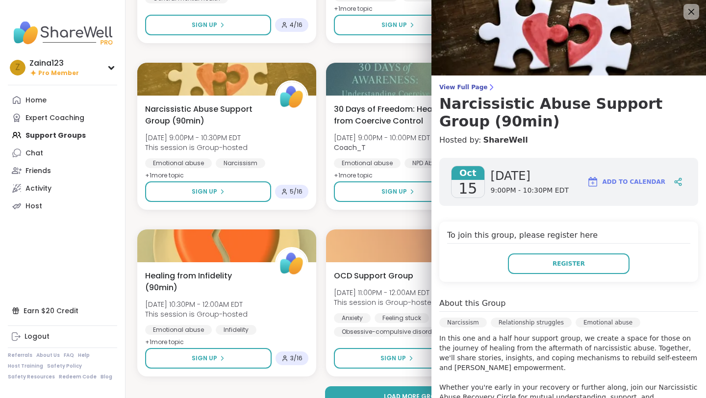
scroll to position [0, 0]
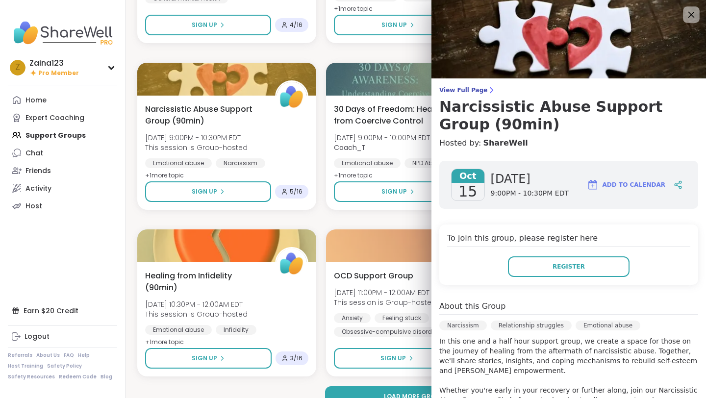
click at [688, 18] on icon at bounding box center [691, 14] width 12 height 12
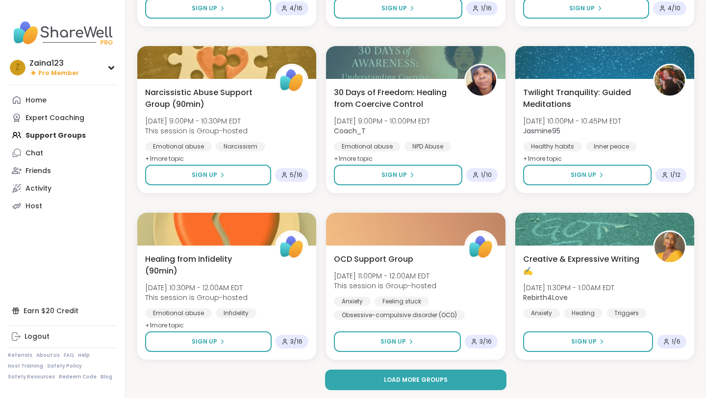
scroll to position [7754, 0]
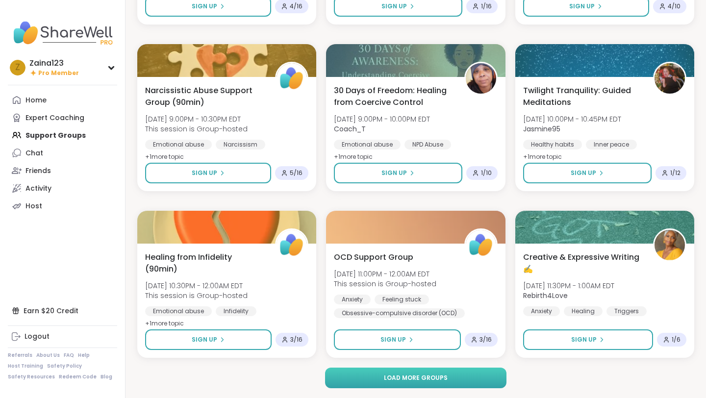
click at [478, 374] on button "Load more groups" at bounding box center [416, 378] width 182 height 21
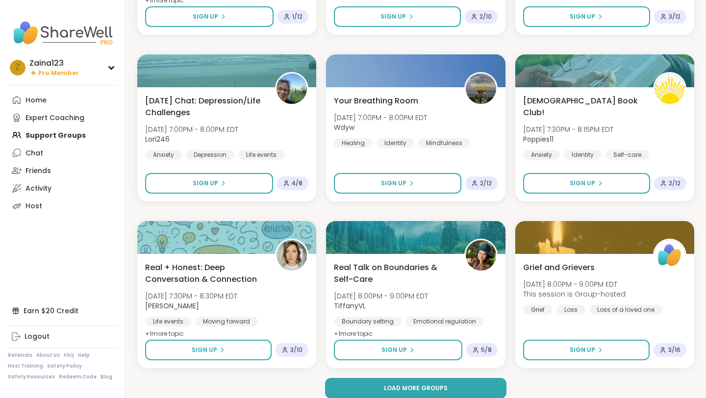
scroll to position [9755, 0]
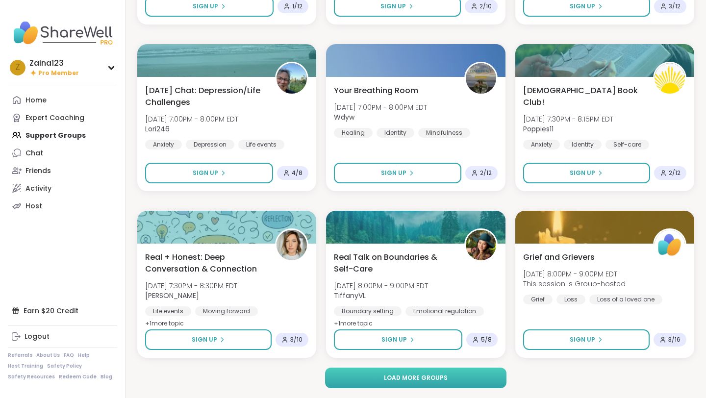
click at [496, 375] on button "Load more groups" at bounding box center [416, 378] width 182 height 21
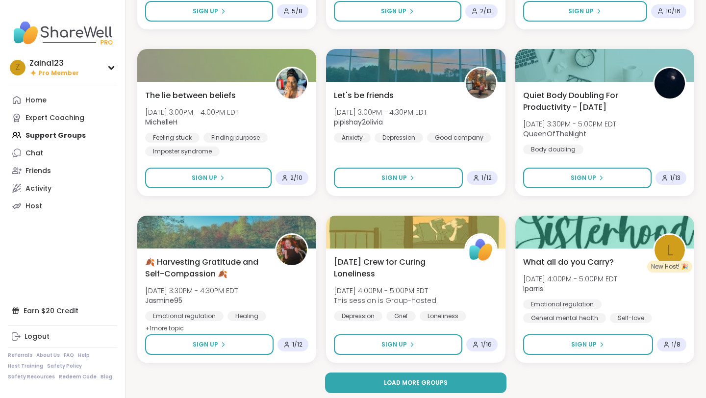
scroll to position [11757, 0]
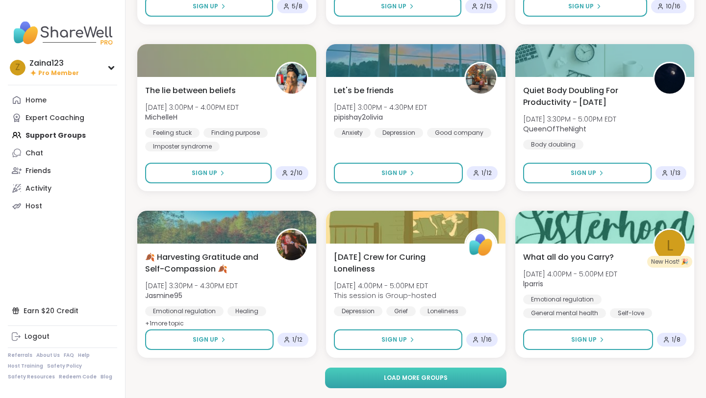
click at [489, 375] on button "Load more groups" at bounding box center [416, 378] width 182 height 21
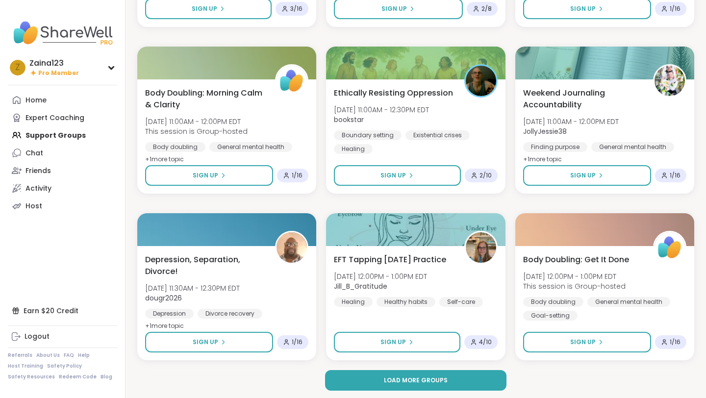
scroll to position [13758, 0]
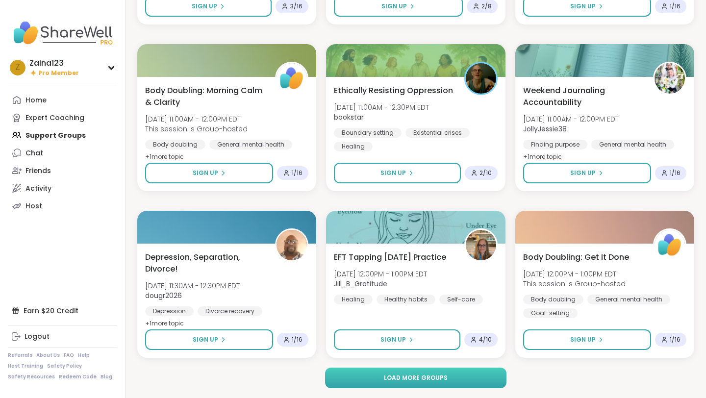
click at [495, 380] on button "Load more groups" at bounding box center [416, 378] width 182 height 21
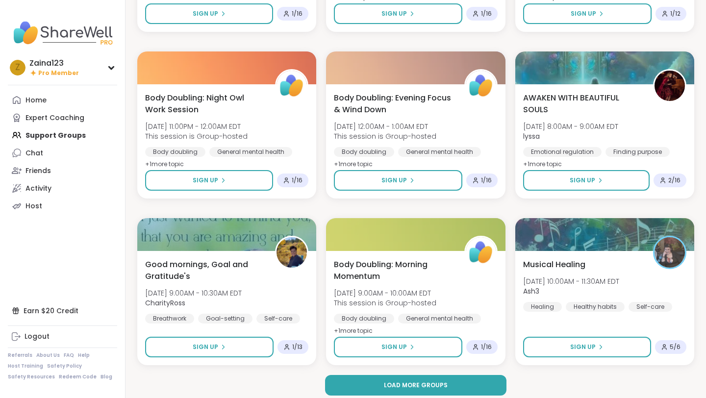
scroll to position [15759, 0]
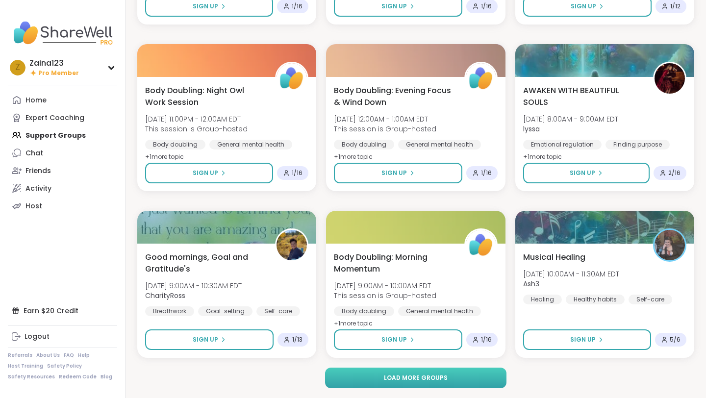
click at [502, 378] on button "Load more groups" at bounding box center [416, 378] width 182 height 21
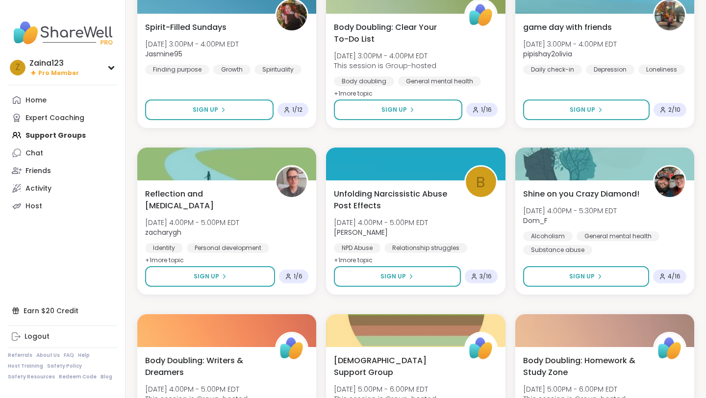
scroll to position [17160, 0]
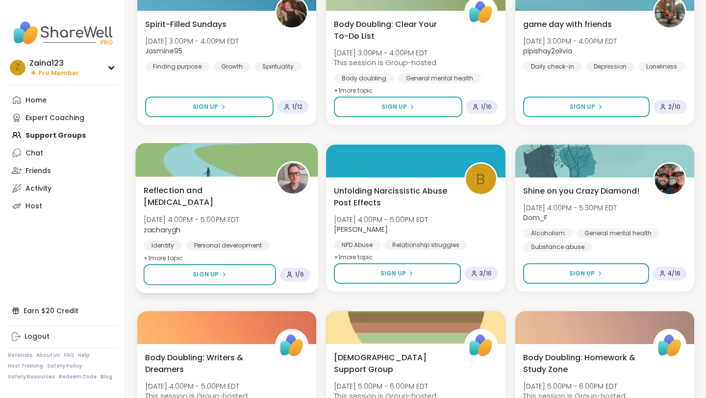
click at [203, 189] on span "Reflection and [MEDICAL_DATA]" at bounding box center [205, 196] width 122 height 24
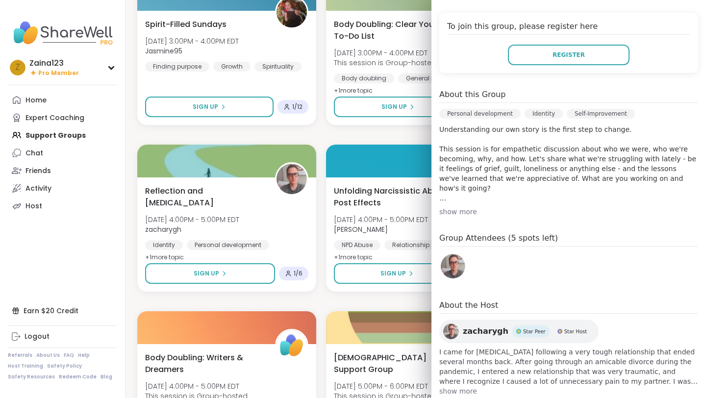
scroll to position [216, 0]
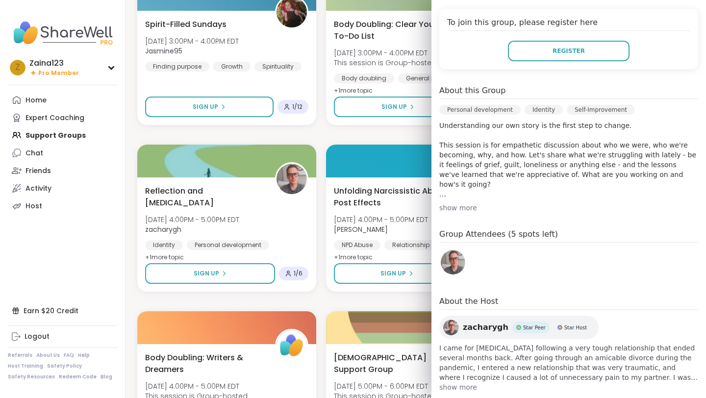
click at [477, 322] on span "zacharygh" at bounding box center [486, 328] width 46 height 12
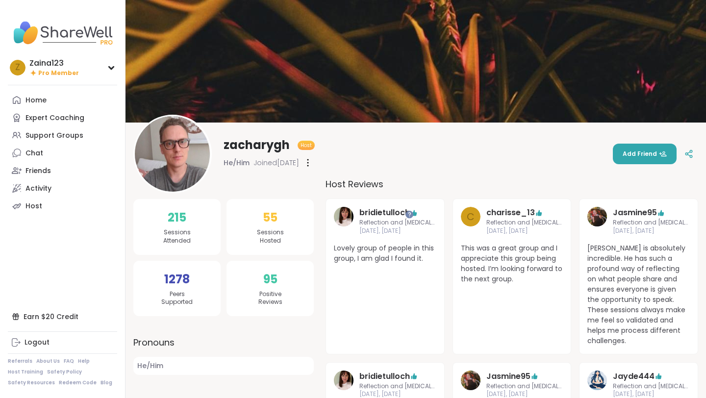
click at [313, 161] on div at bounding box center [308, 163] width 10 height 16
click at [313, 161] on div "Flag Member Restrict Member" at bounding box center [308, 163] width 10 height 16
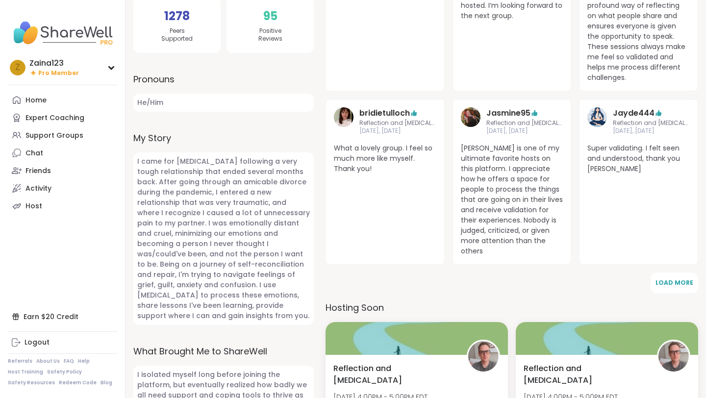
scroll to position [191, 0]
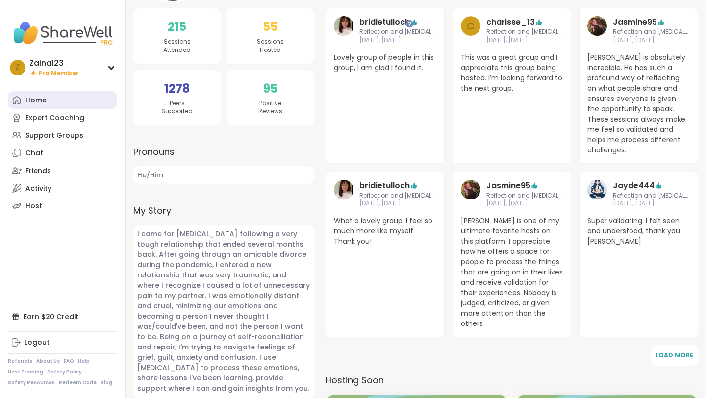
click at [51, 97] on link "Home" at bounding box center [62, 100] width 109 height 18
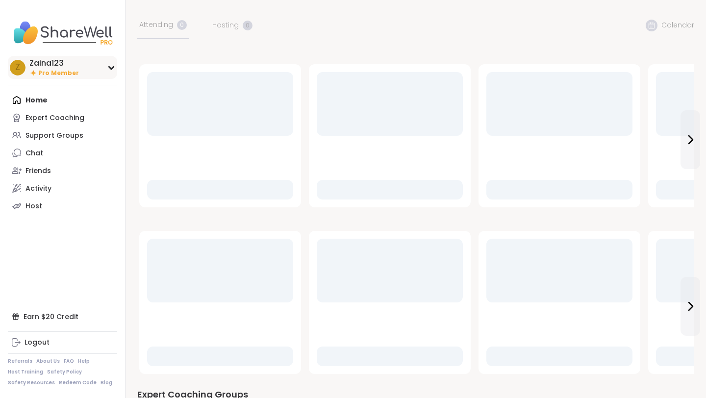
click at [115, 68] on icon at bounding box center [111, 67] width 8 height 5
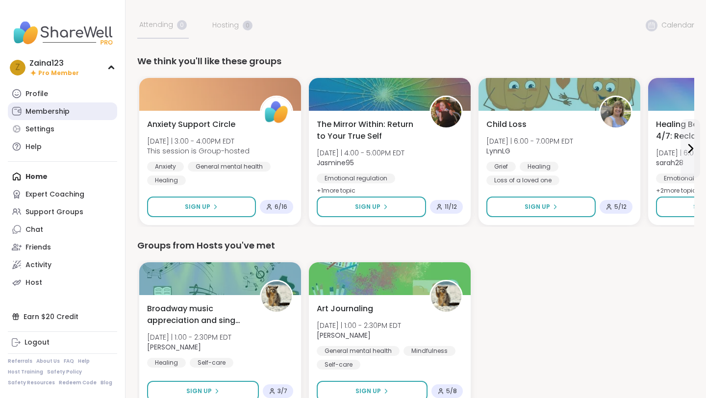
click at [77, 111] on link "Membership" at bounding box center [62, 112] width 109 height 18
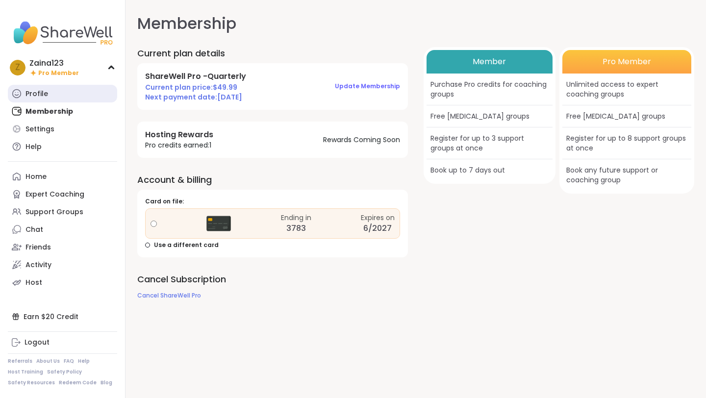
click at [61, 100] on link "Profile" at bounding box center [62, 94] width 109 height 18
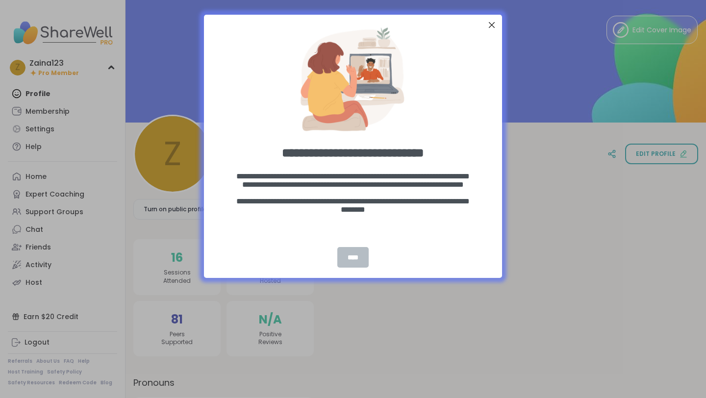
click at [349, 266] on div "****" at bounding box center [353, 257] width 32 height 21
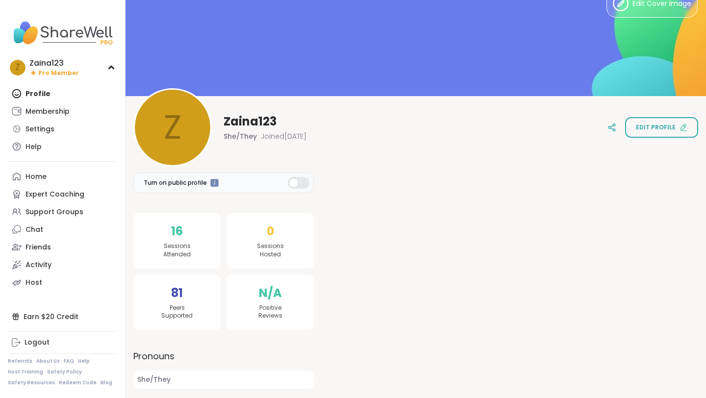
scroll to position [27, 0]
click at [82, 134] on link "Settings" at bounding box center [62, 129] width 109 height 18
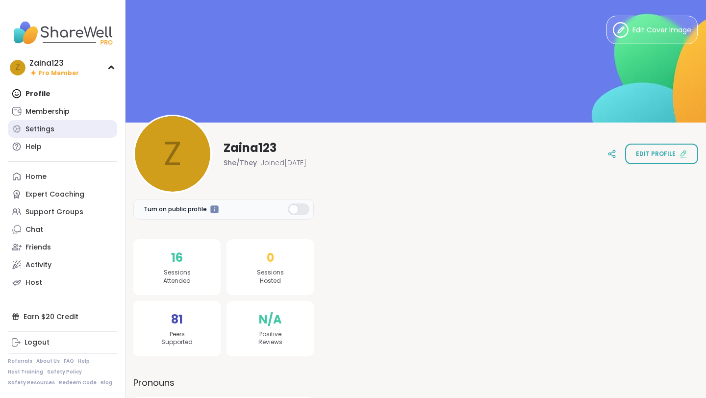
select select "**"
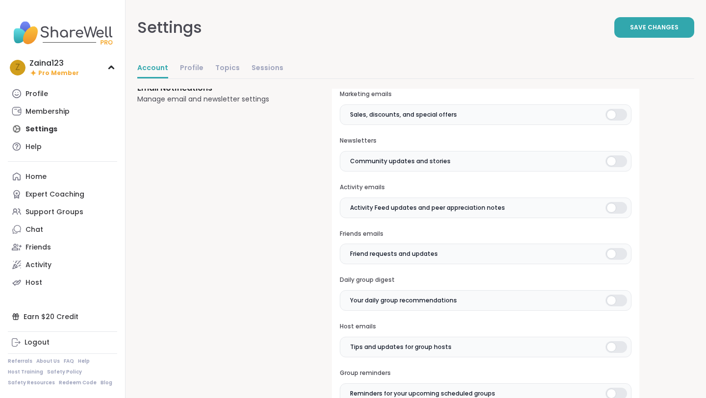
scroll to position [230, 0]
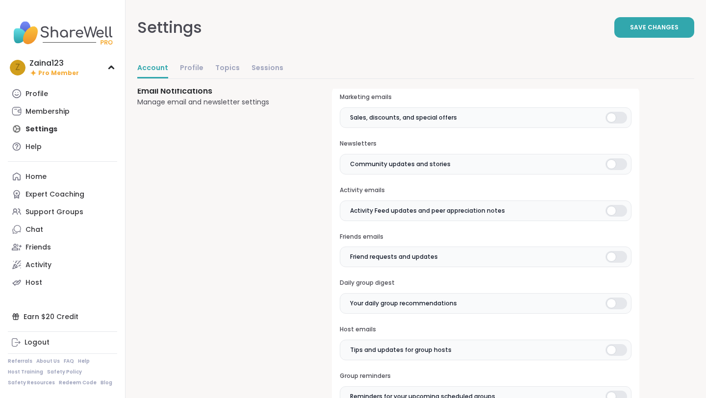
click at [616, 119] on div at bounding box center [617, 118] width 22 height 12
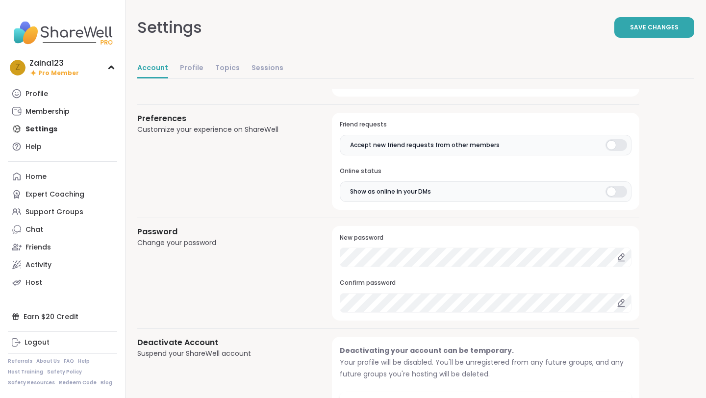
scroll to position [800, 0]
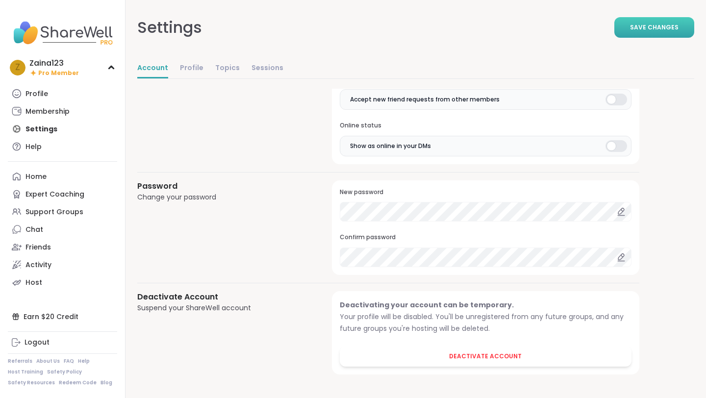
click at [643, 30] on span "Save Changes" at bounding box center [654, 27] width 49 height 9
click at [192, 72] on link "Profile" at bounding box center [192, 69] width 24 height 20
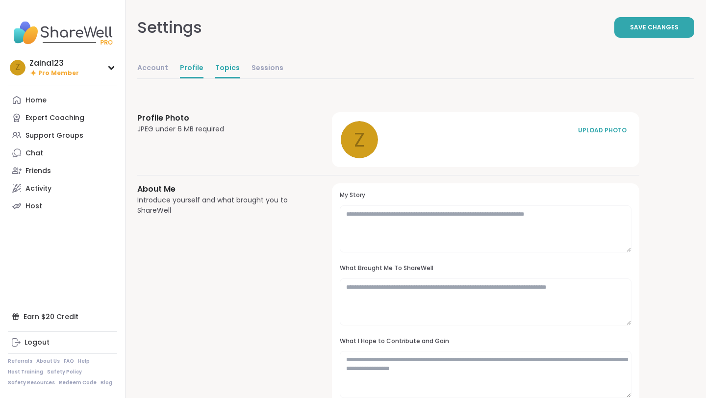
click at [230, 68] on link "Topics" at bounding box center [227, 69] width 25 height 20
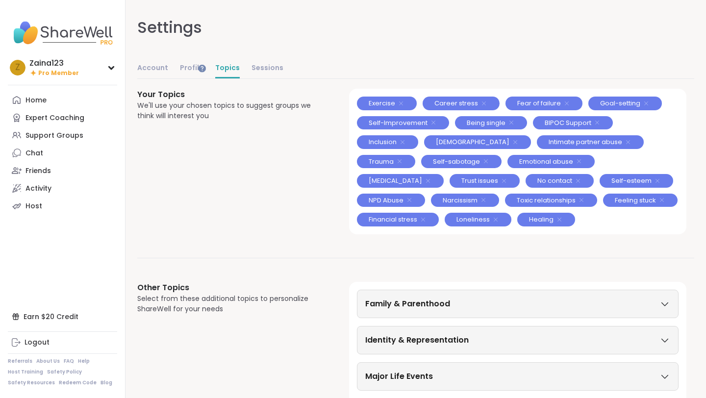
click at [480, 311] on div "Family & Parenthood" at bounding box center [518, 304] width 322 height 28
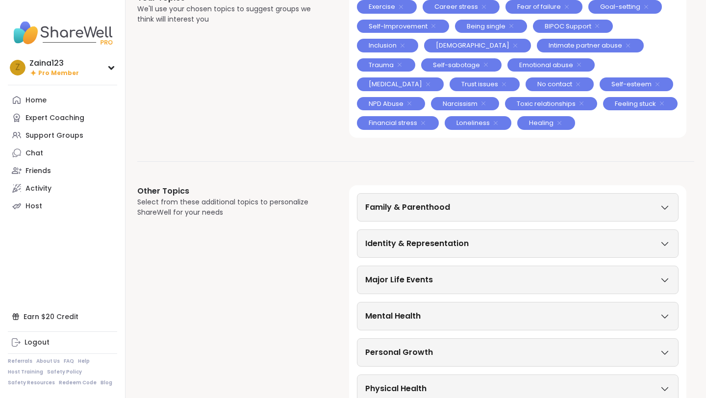
scroll to position [193, 0]
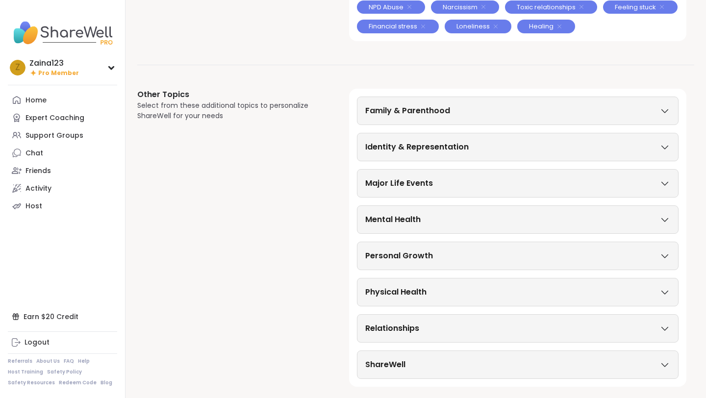
click at [567, 109] on div "Family & Parenthood" at bounding box center [517, 111] width 305 height 12
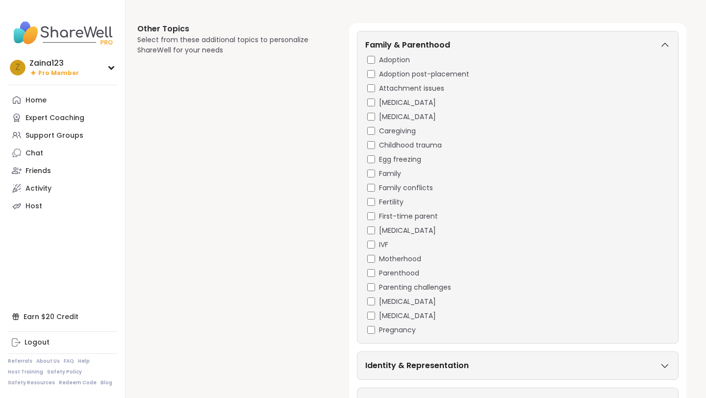
scroll to position [260, 0]
click at [430, 38] on h3 "Family & Parenthood" at bounding box center [407, 44] width 85 height 12
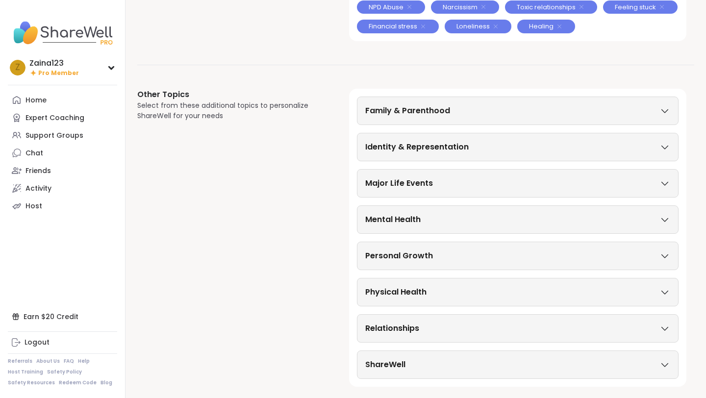
click at [413, 153] on div "Identity & Representation" at bounding box center [518, 147] width 322 height 28
click at [383, 142] on h3 "Identity & Representation" at bounding box center [417, 147] width 104 height 12
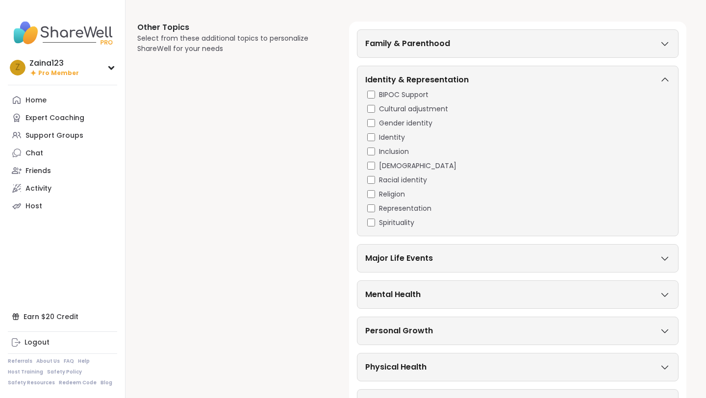
click at [394, 79] on h3 "Identity & Representation" at bounding box center [417, 80] width 104 height 12
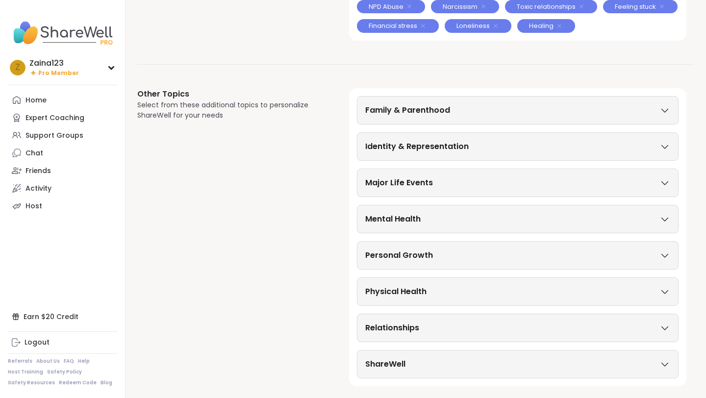
scroll to position [193, 0]
click at [392, 181] on h3 "Major Life Events" at bounding box center [399, 184] width 68 height 12
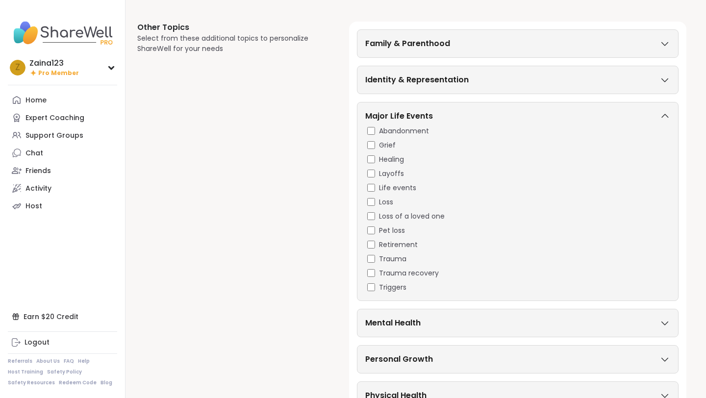
click at [370, 111] on h3 "Major Life Events" at bounding box center [399, 116] width 68 height 12
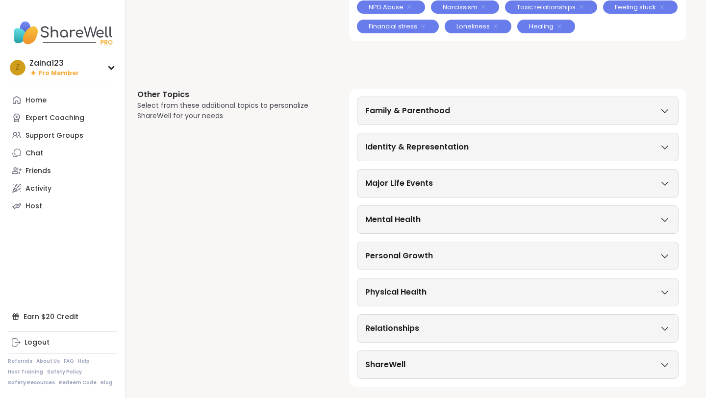
click at [375, 221] on h3 "Mental Health" at bounding box center [392, 220] width 55 height 12
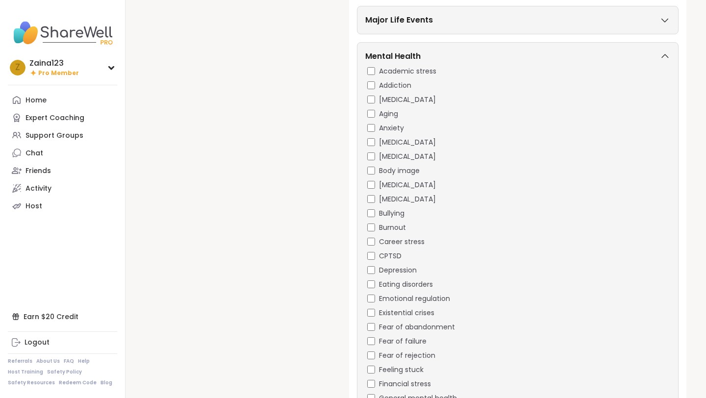
scroll to position [358, 0]
click at [372, 134] on div "Academic stress Addiction ADHD Aging Anxiety Bipolar disorder Body dysmorphia B…" at bounding box center [517, 362] width 305 height 594
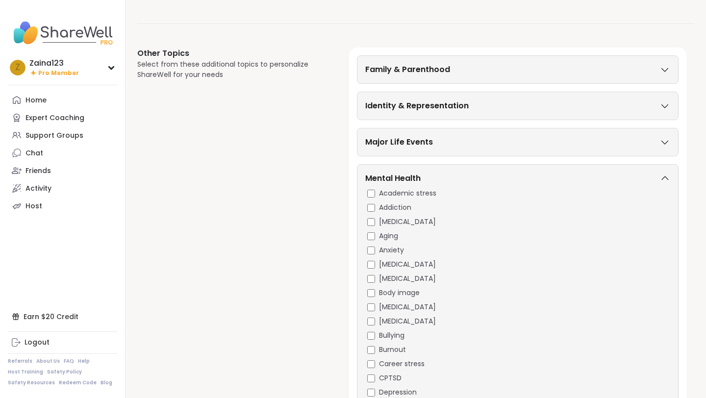
scroll to position [249, 0]
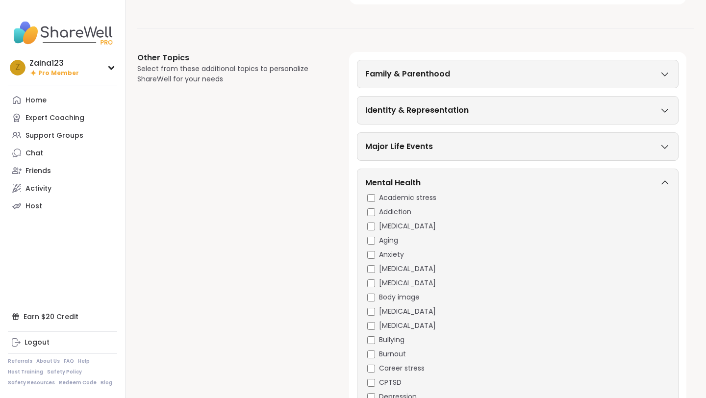
click at [388, 181] on h3 "Mental Health" at bounding box center [392, 183] width 55 height 12
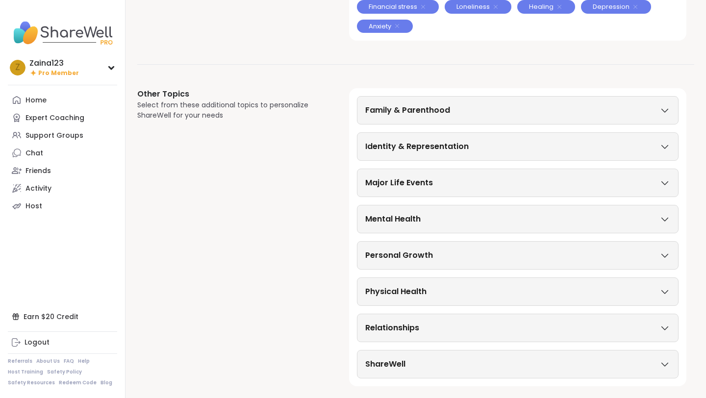
scroll to position [213, 0]
click at [394, 256] on h3 "Personal Growth" at bounding box center [399, 256] width 68 height 12
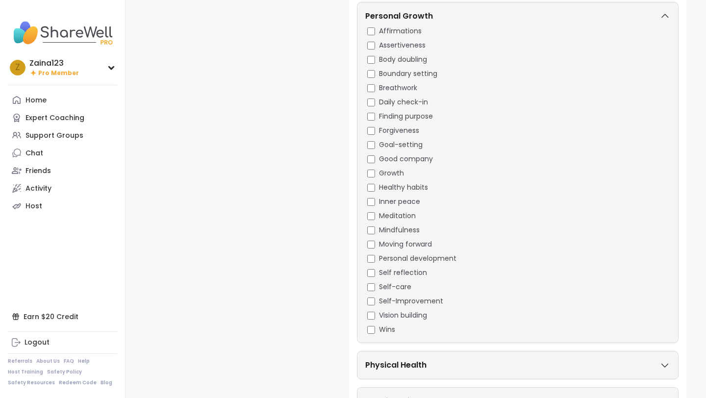
scroll to position [453, 0]
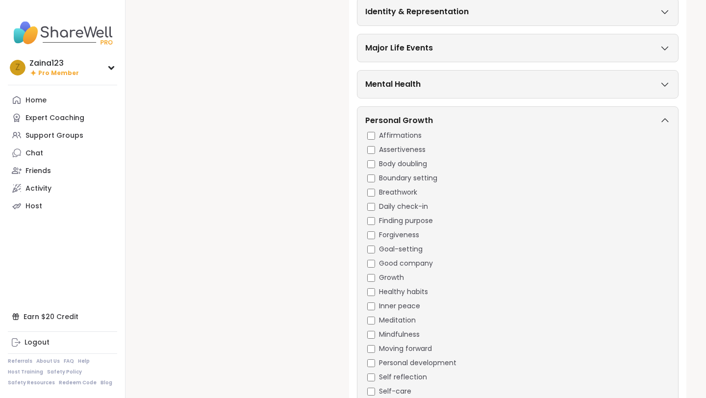
click at [379, 119] on h3 "Personal Growth" at bounding box center [399, 121] width 68 height 12
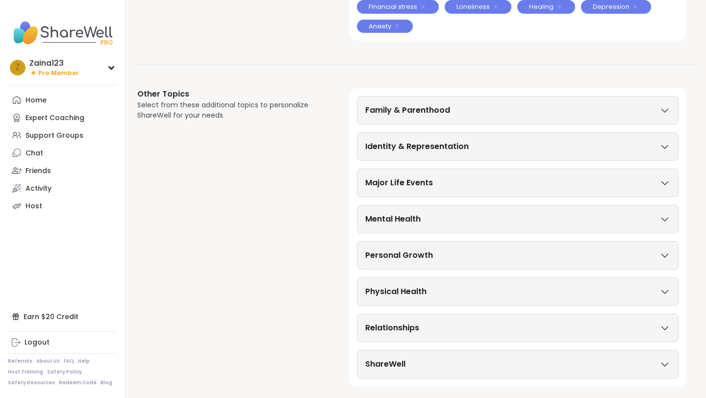
click at [377, 289] on h3 "Physical Health" at bounding box center [395, 292] width 61 height 12
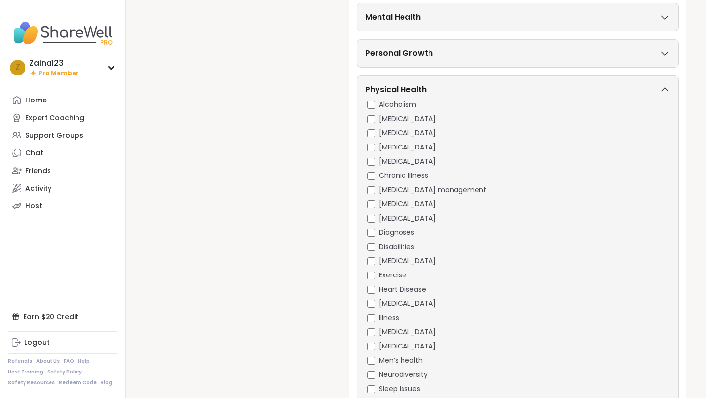
scroll to position [413, 0]
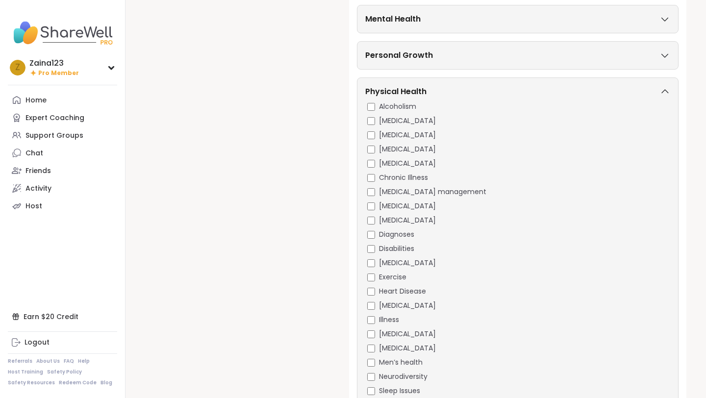
click at [383, 89] on h3 "Physical Health" at bounding box center [395, 92] width 61 height 12
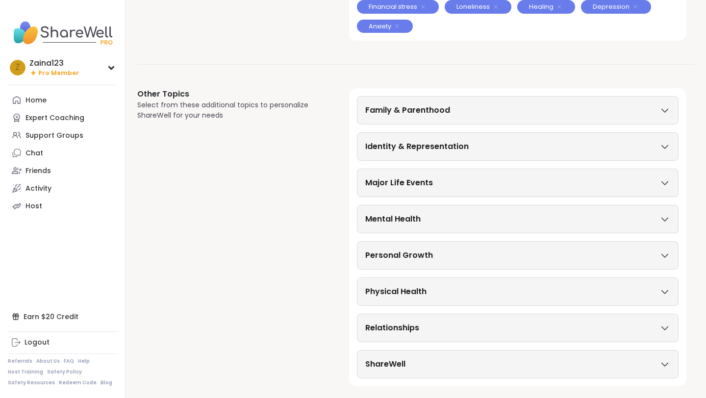
scroll to position [213, 0]
click at [410, 327] on h3 "Relationships" at bounding box center [392, 328] width 54 height 12
click at [461, 304] on div "Physical Health" at bounding box center [518, 292] width 322 height 28
click at [456, 325] on div "Relationships" at bounding box center [517, 328] width 305 height 12
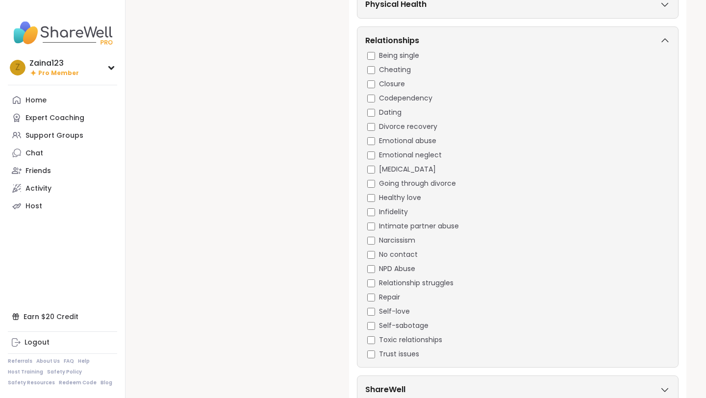
scroll to position [499, 0]
click at [381, 32] on div "Relationships Being single Cheating Closure Codependency Dating Divorce recover…" at bounding box center [518, 198] width 322 height 341
click at [385, 41] on h3 "Relationships" at bounding box center [392, 42] width 54 height 12
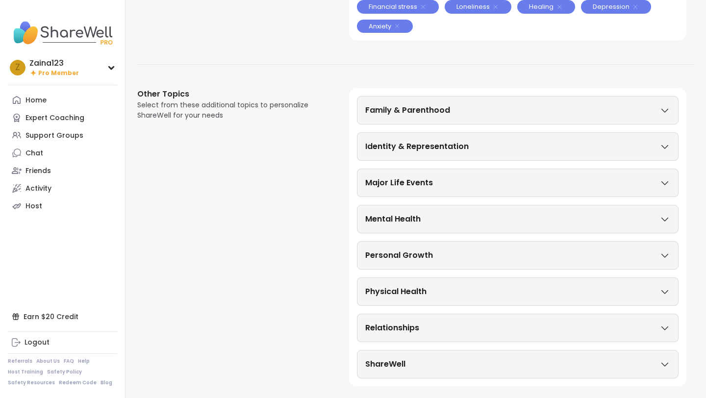
click at [456, 364] on div "ShareWell" at bounding box center [517, 365] width 305 height 12
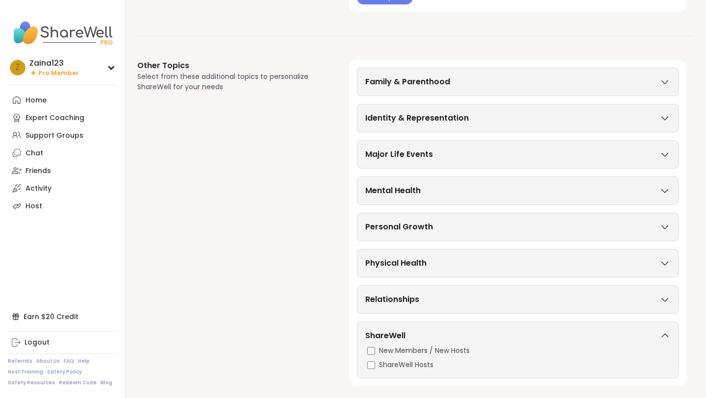
scroll to position [241, 0]
click at [449, 325] on div "ShareWell New Members / New Hosts ShareWell Hosts" at bounding box center [518, 350] width 322 height 57
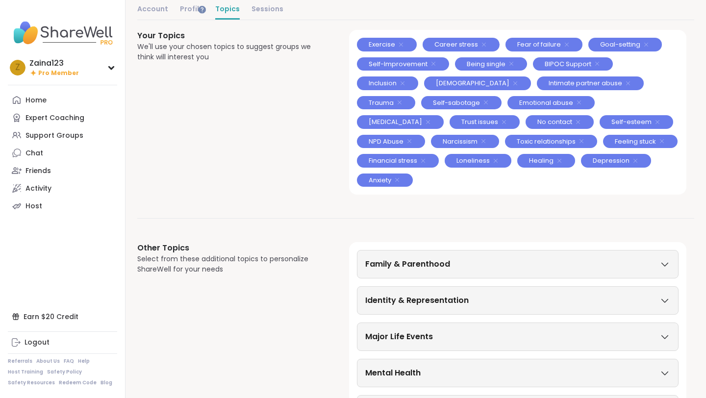
scroll to position [0, 0]
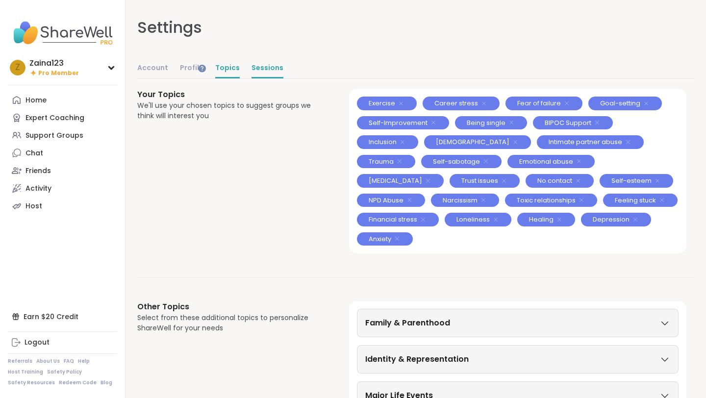
click at [264, 61] on link "Sessions" at bounding box center [268, 69] width 32 height 20
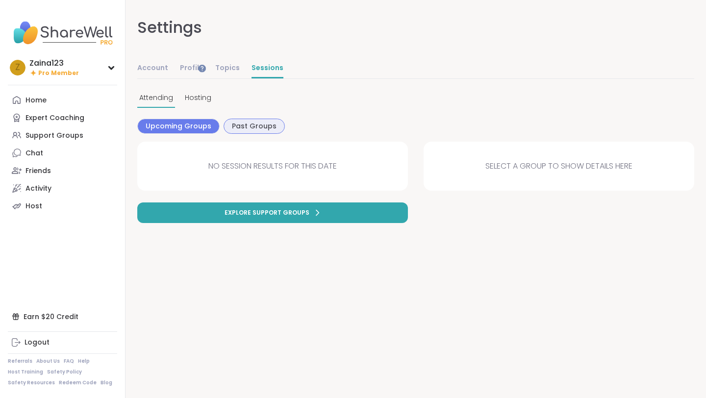
click at [262, 120] on div "Past Groups" at bounding box center [254, 126] width 61 height 15
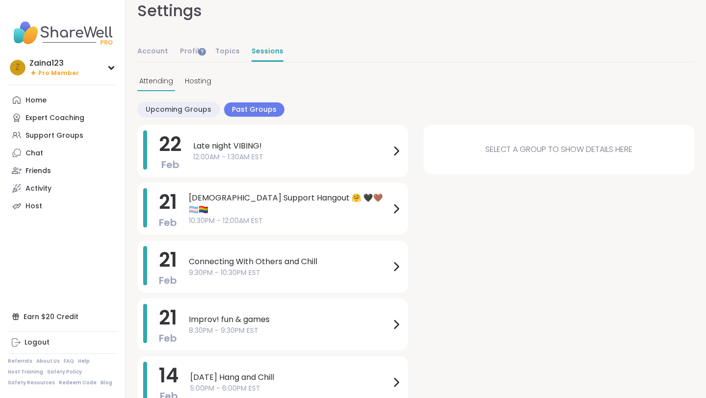
scroll to position [41, 0]
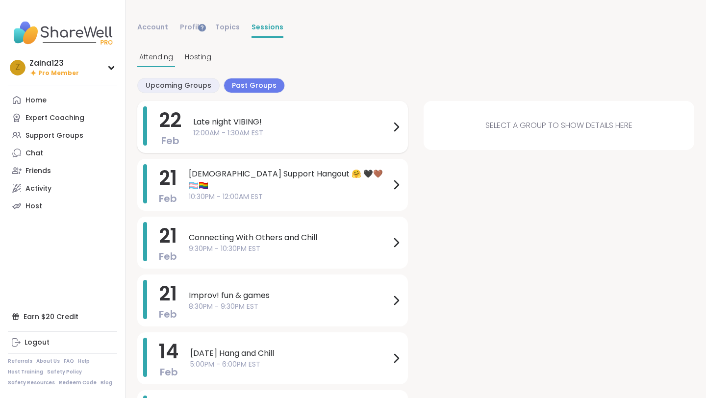
click at [401, 124] on icon at bounding box center [396, 127] width 12 height 12
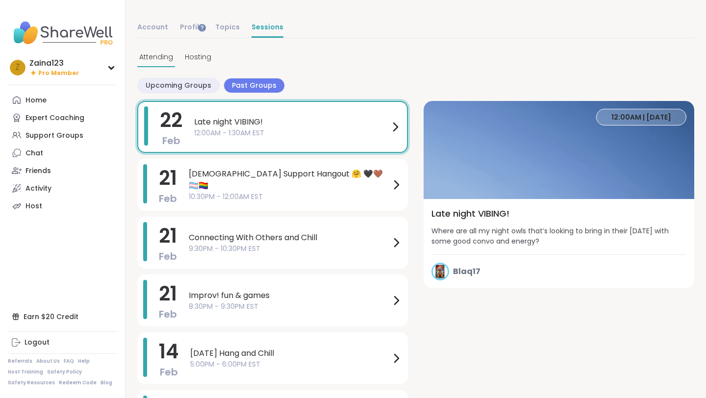
click at [466, 270] on span "Blaq17" at bounding box center [466, 272] width 27 height 12
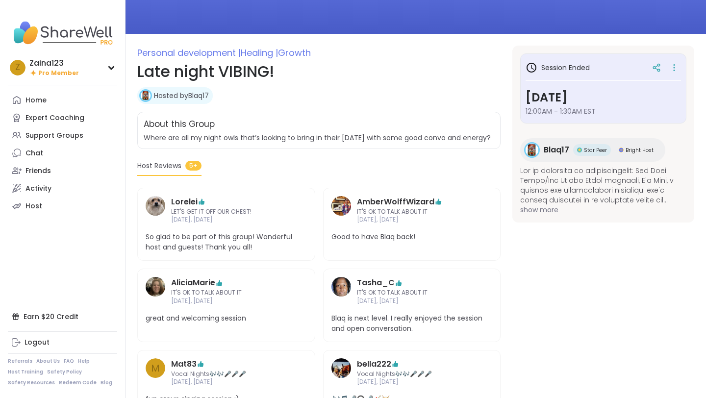
scroll to position [93, 0]
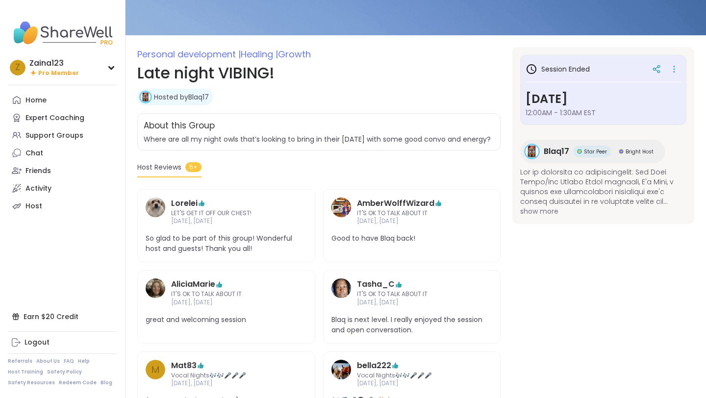
click at [195, 96] on link "Hosted by Blaq17" at bounding box center [181, 97] width 55 height 10
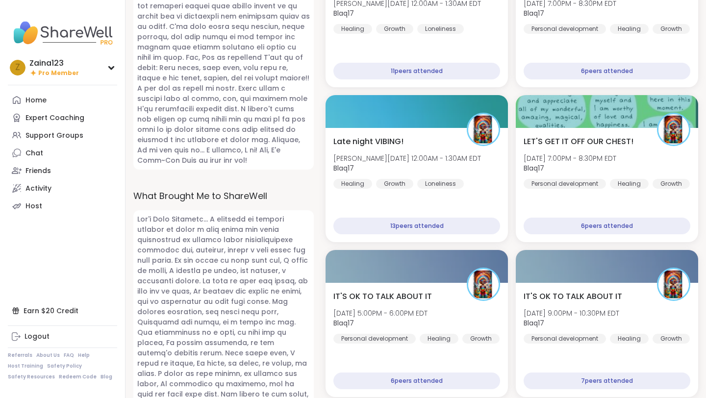
scroll to position [486, 0]
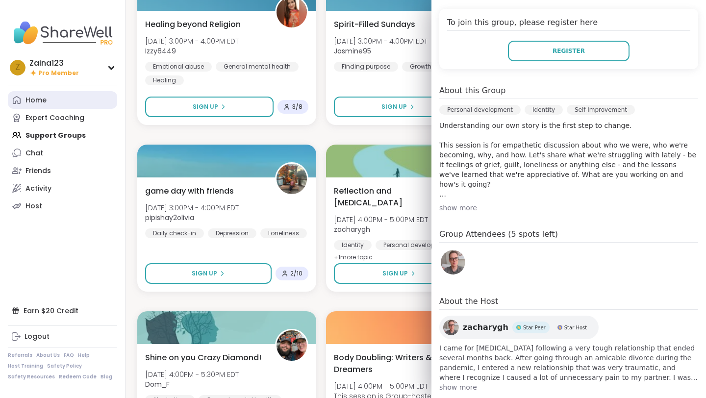
click at [63, 96] on link "Home" at bounding box center [62, 100] width 109 height 18
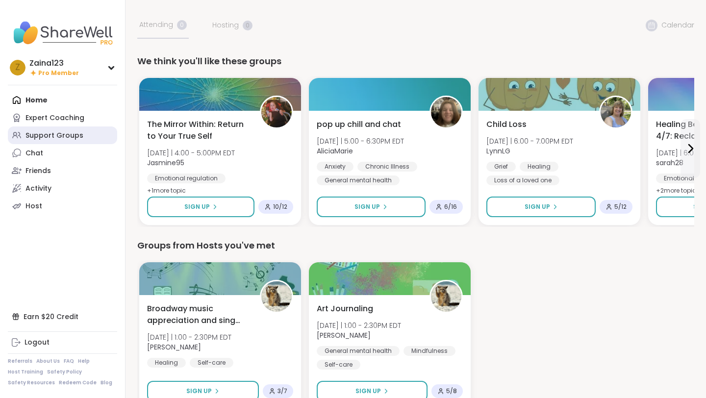
click at [100, 136] on link "Support Groups" at bounding box center [62, 136] width 109 height 18
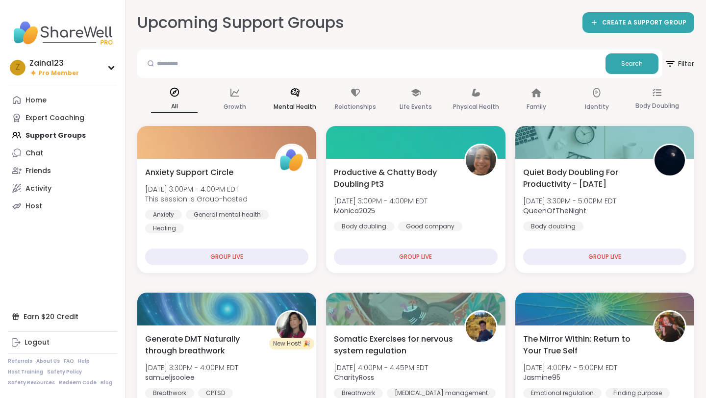
click at [302, 91] on div "Mental Health" at bounding box center [295, 100] width 47 height 36
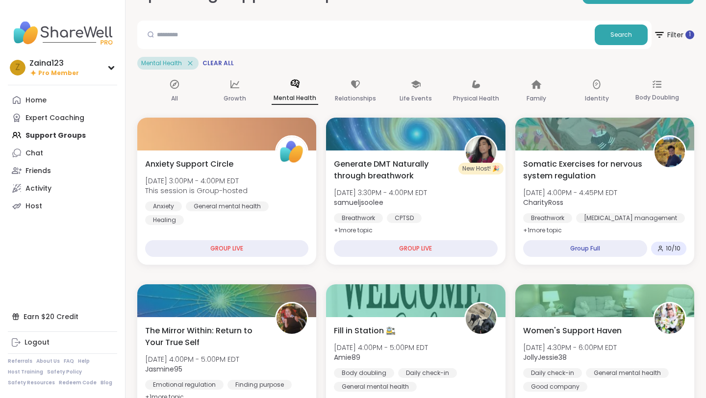
scroll to position [10, 0]
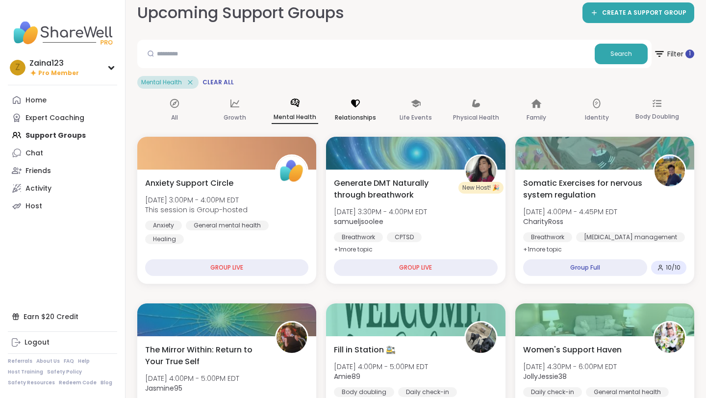
click at [364, 100] on div "Relationships" at bounding box center [355, 111] width 47 height 36
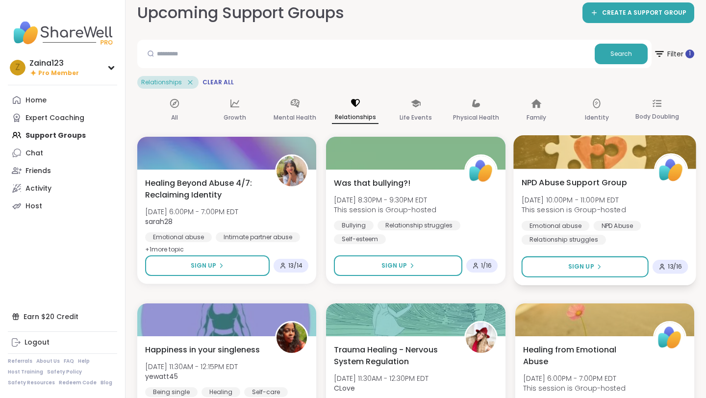
click at [565, 189] on div "NPD Abuse Support Group [DATE] 10:00PM - 11:00PM EDT This session is Group-host…" at bounding box center [604, 211] width 167 height 68
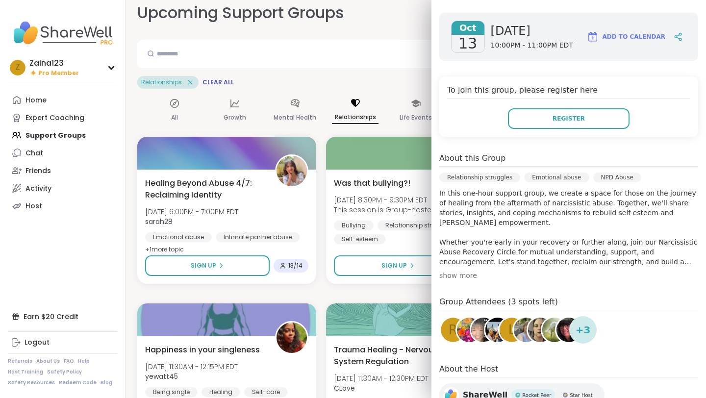
scroll to position [186, 0]
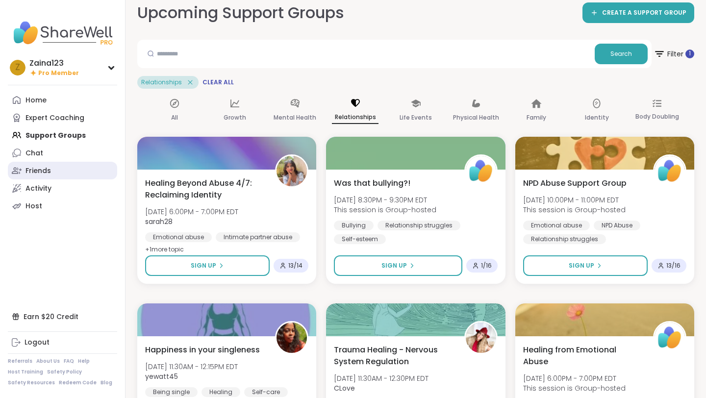
click at [51, 163] on link "Friends" at bounding box center [62, 171] width 109 height 18
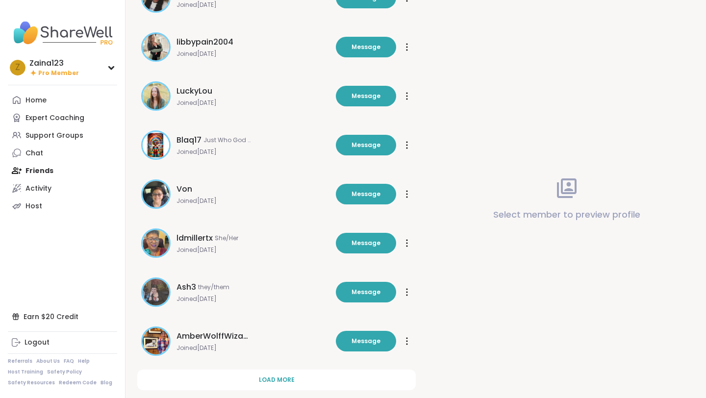
scroll to position [232, 0]
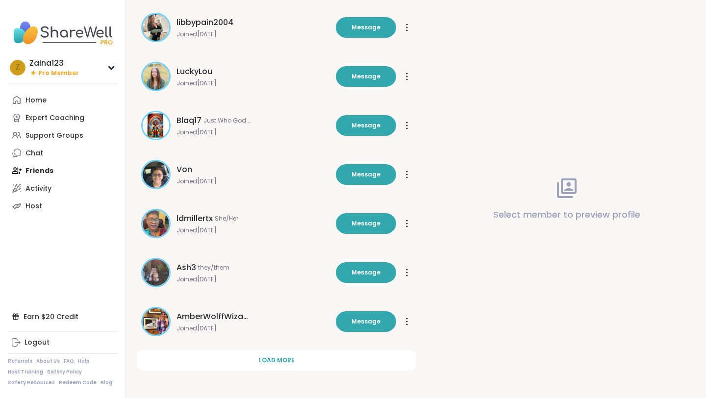
click at [185, 164] on span "Von" at bounding box center [185, 170] width 16 height 12
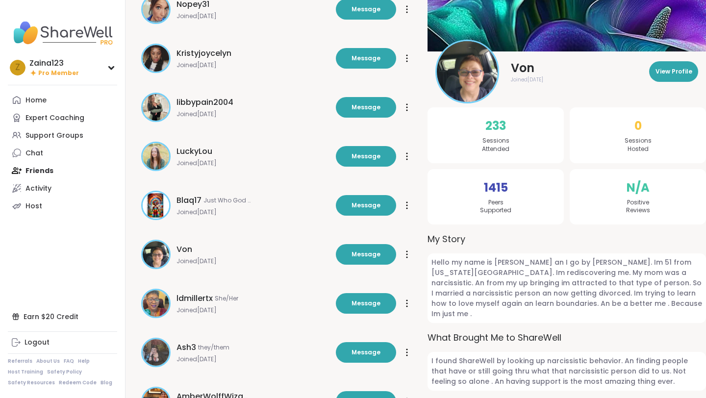
scroll to position [78, 0]
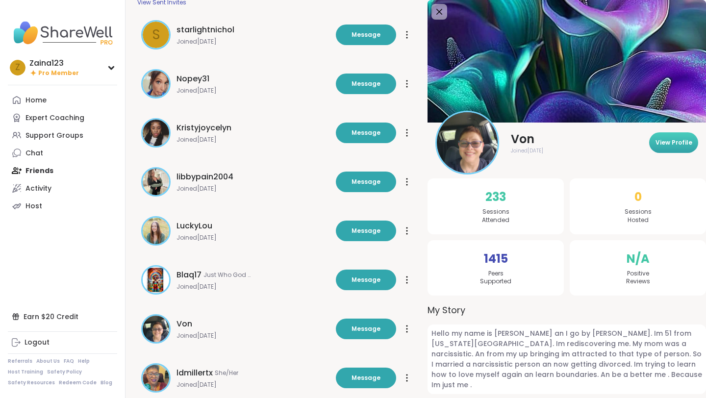
click at [677, 144] on span "View Profile" at bounding box center [674, 142] width 37 height 9
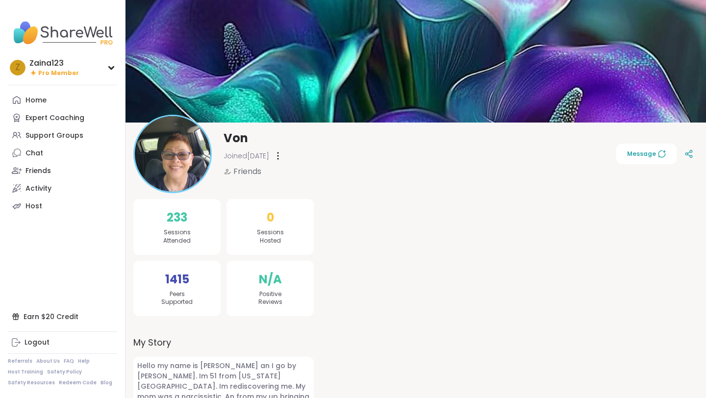
click at [283, 159] on div at bounding box center [278, 156] width 10 height 16
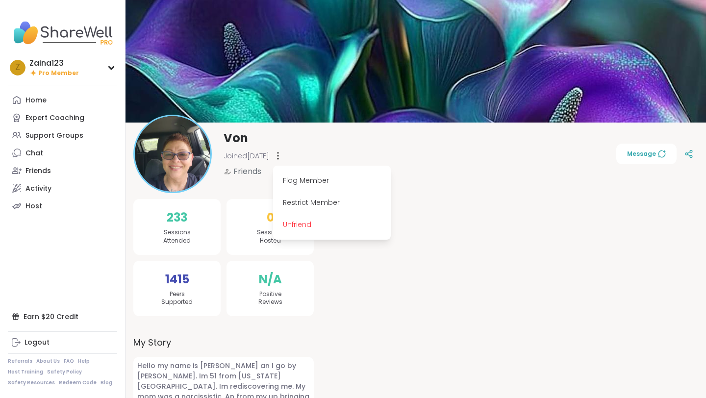
click at [283, 159] on div "Flag Member Restrict Member Unfriend" at bounding box center [278, 156] width 10 height 16
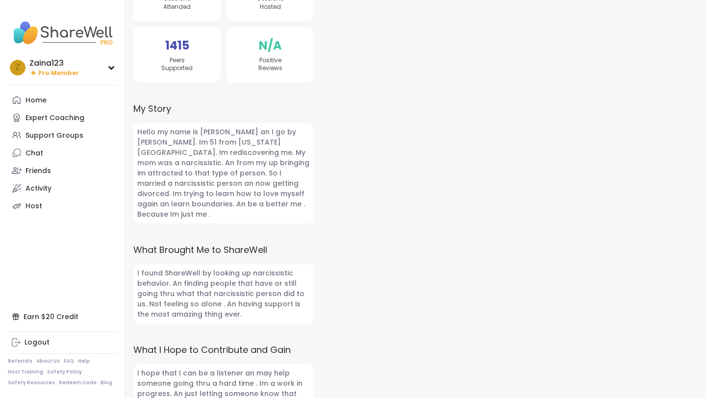
scroll to position [249, 0]
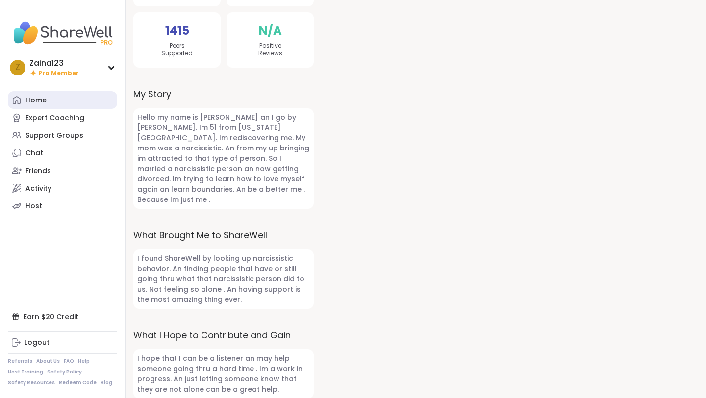
click at [62, 99] on link "Home" at bounding box center [62, 100] width 109 height 18
